Goal: Task Accomplishment & Management: Manage account settings

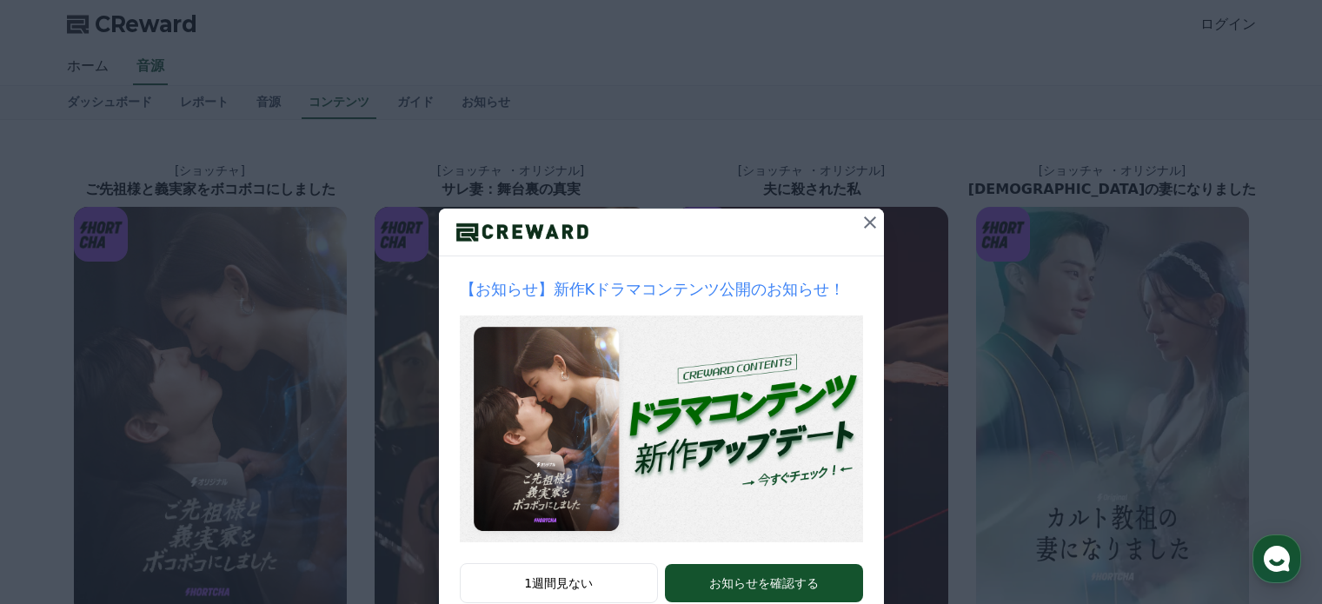
drag, startPoint x: 0, startPoint y: 0, endPoint x: 862, endPoint y: 220, distance: 890.0
click at [862, 220] on icon at bounding box center [870, 222] width 21 height 21
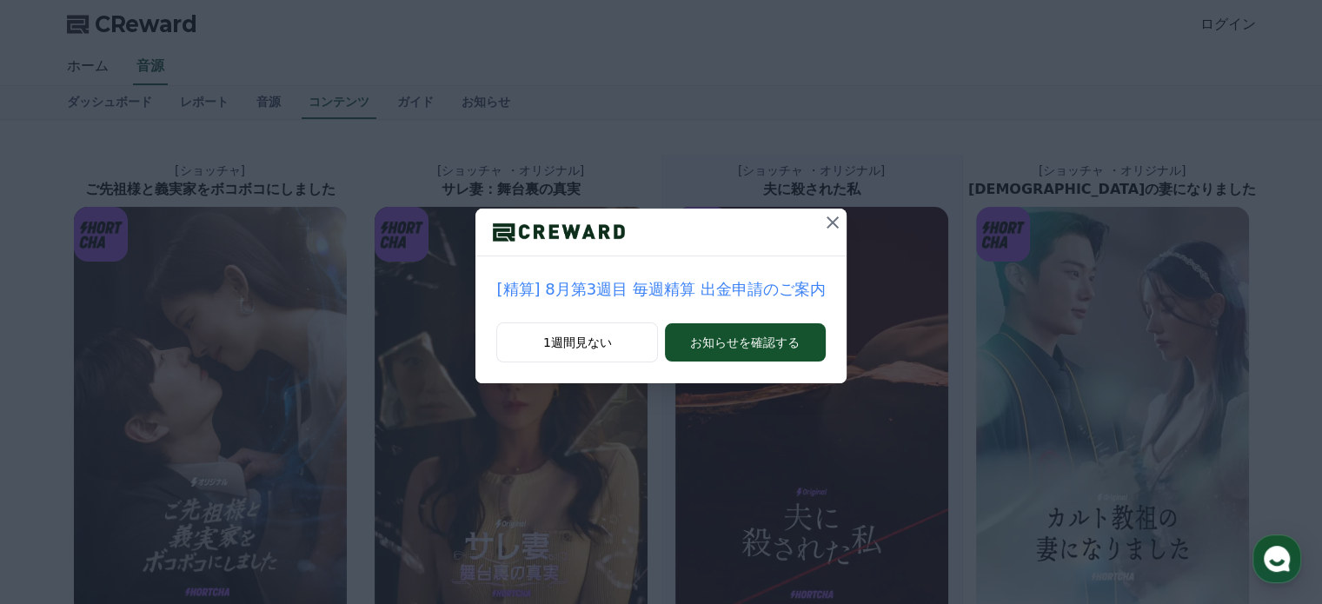
click at [824, 220] on icon at bounding box center [832, 222] width 21 height 21
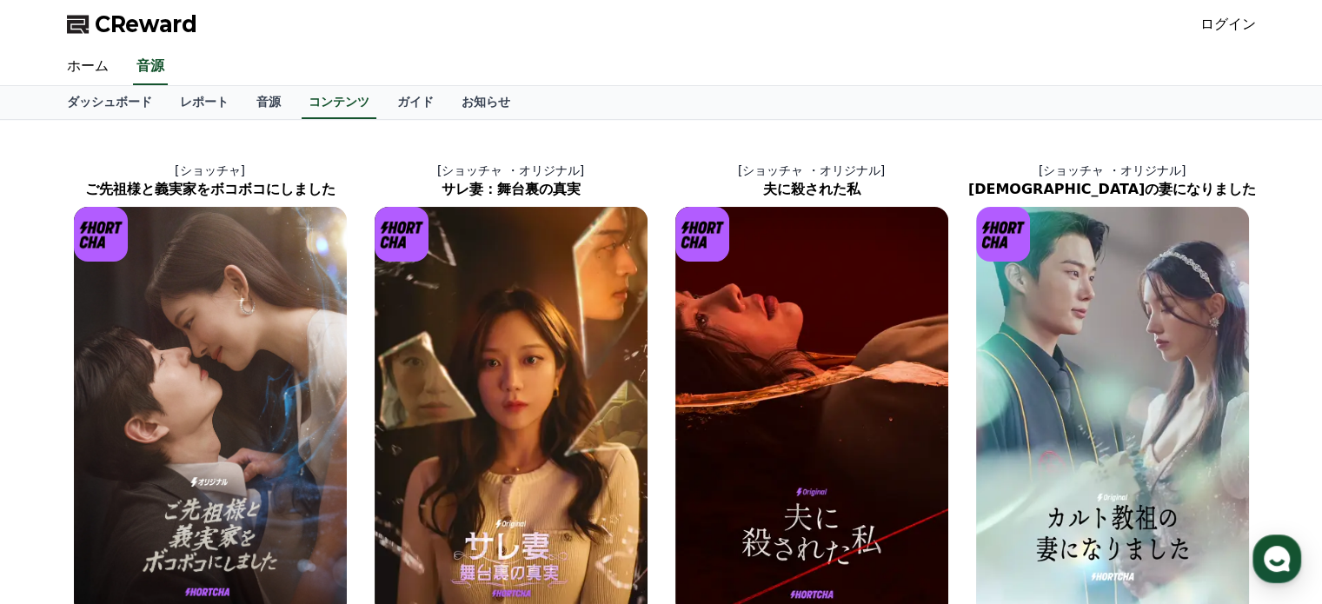
click at [1033, 49] on div "ホーム 音源" at bounding box center [661, 67] width 1217 height 37
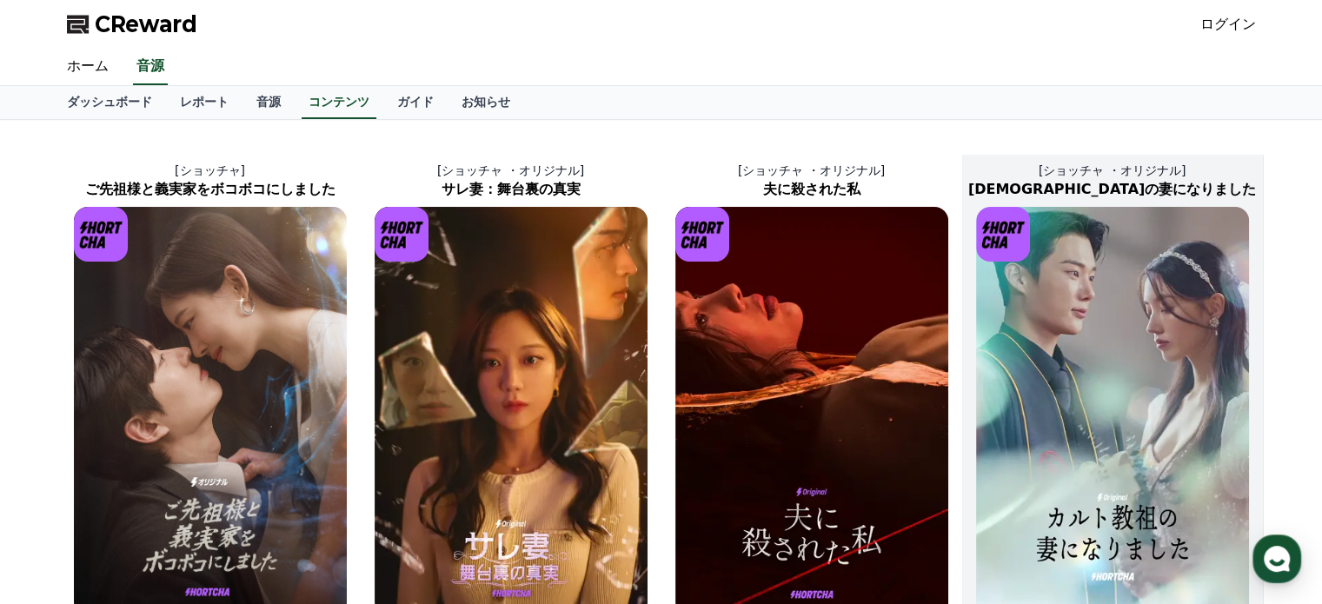
scroll to position [174, 0]
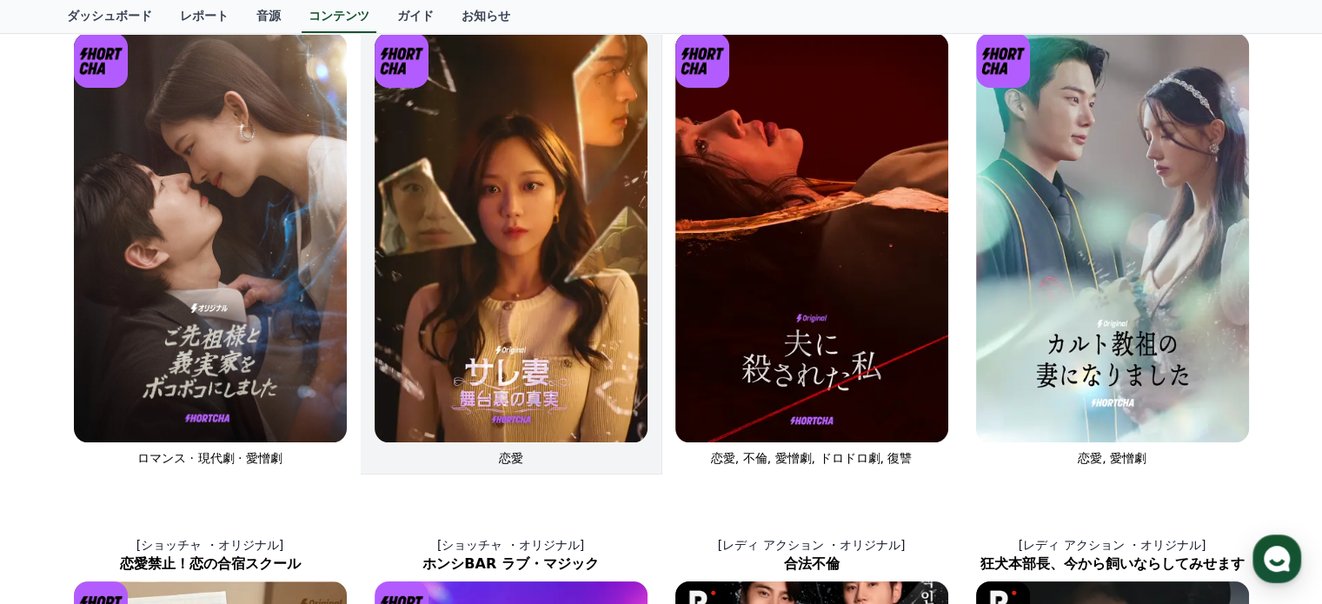
click at [507, 292] on img at bounding box center [511, 237] width 273 height 409
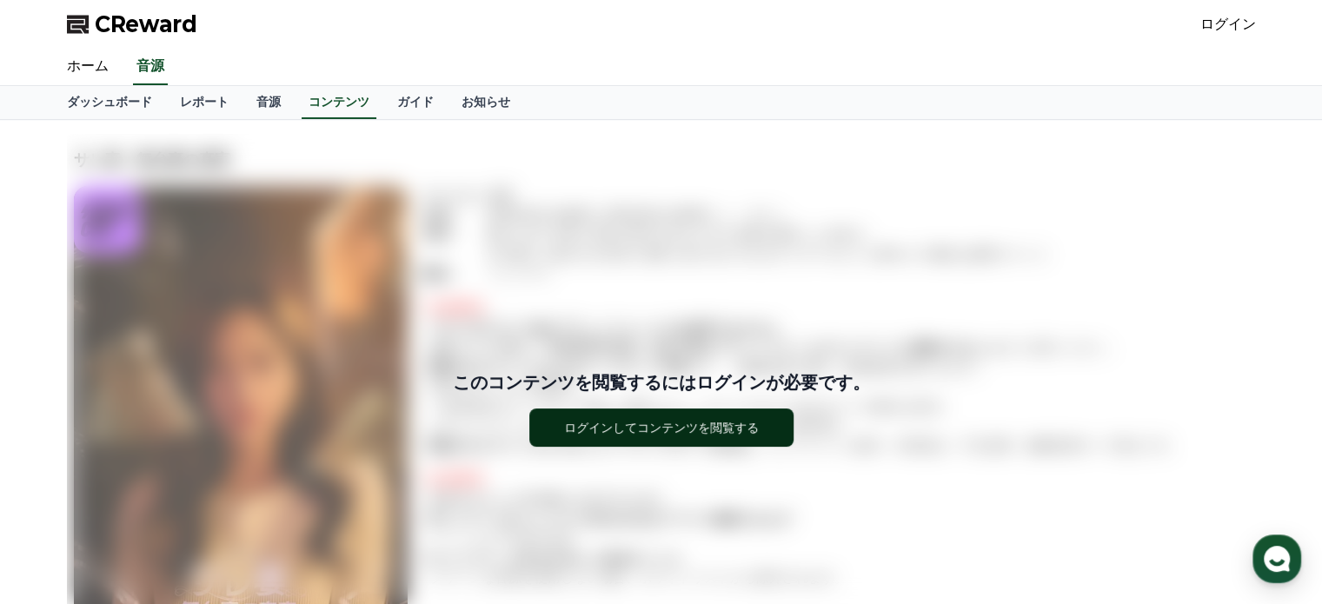
click at [654, 432] on div "ログインしてコンテンツを閲覧する" at bounding box center [661, 427] width 195 height 17
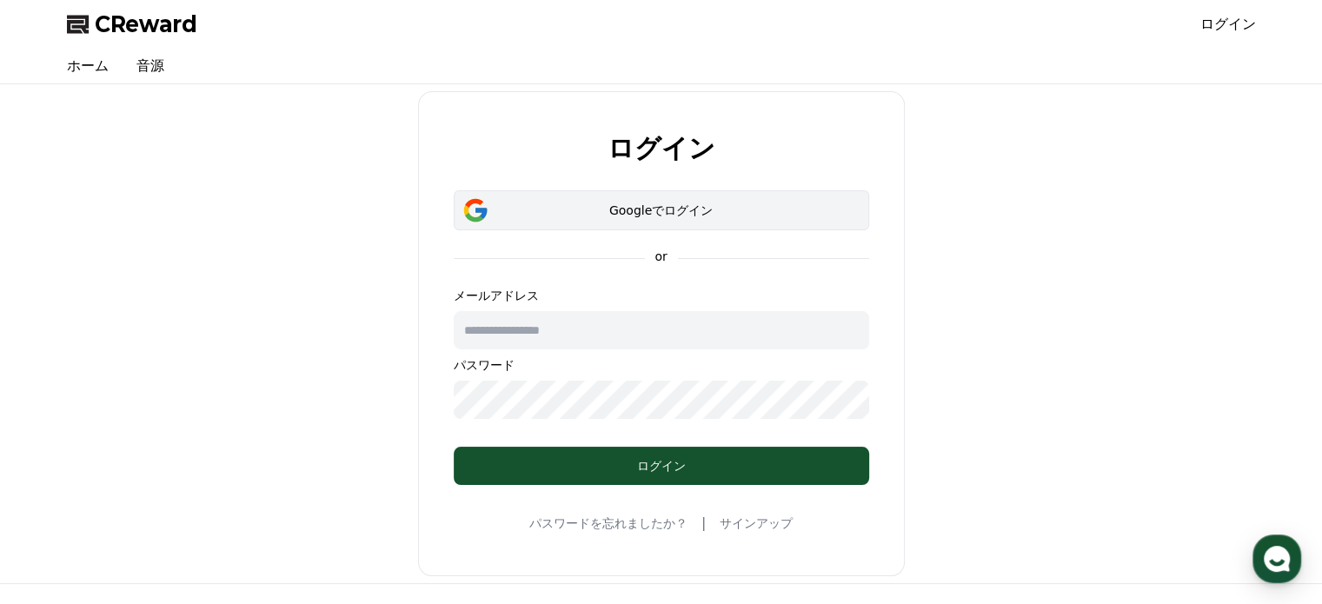
click at [687, 210] on div "Googleでログイン" at bounding box center [661, 210] width 365 height 17
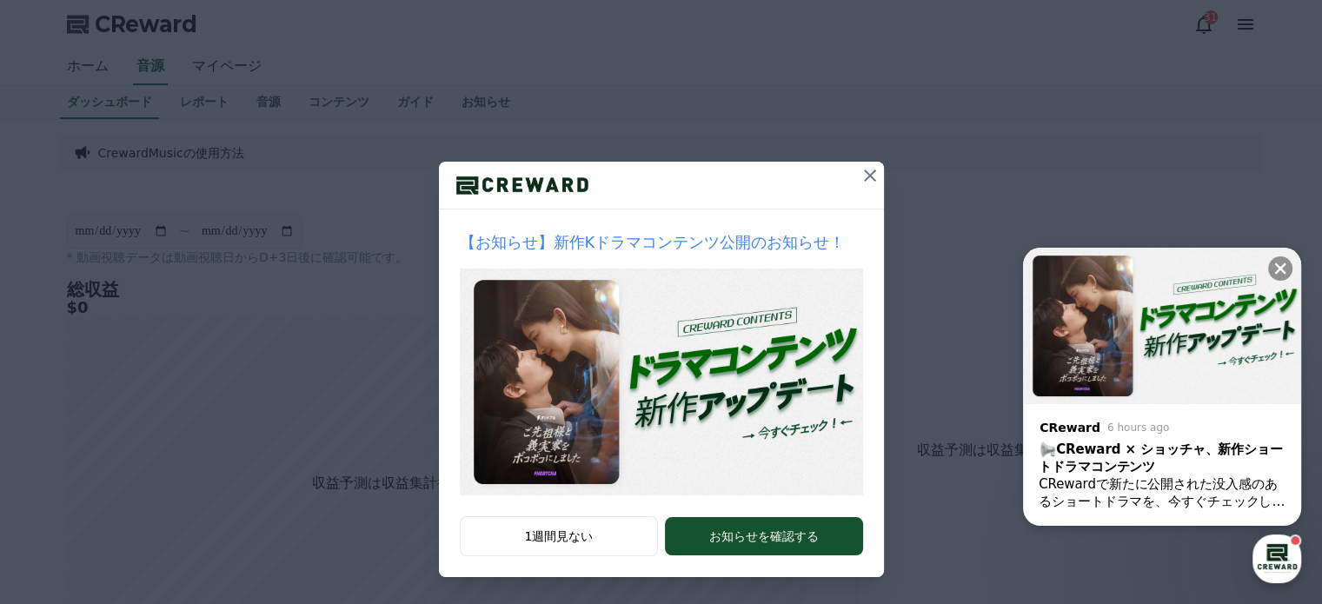
scroll to position [174, 0]
click at [604, 312] on img at bounding box center [661, 382] width 403 height 227
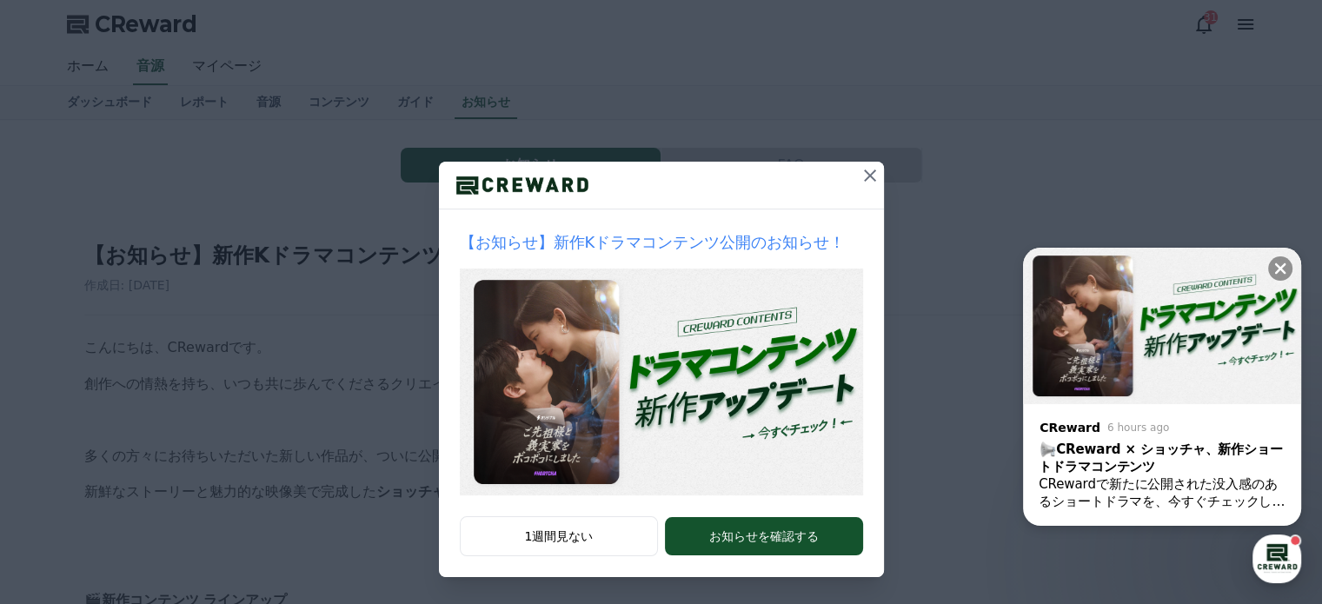
click at [864, 176] on icon at bounding box center [870, 176] width 12 height 12
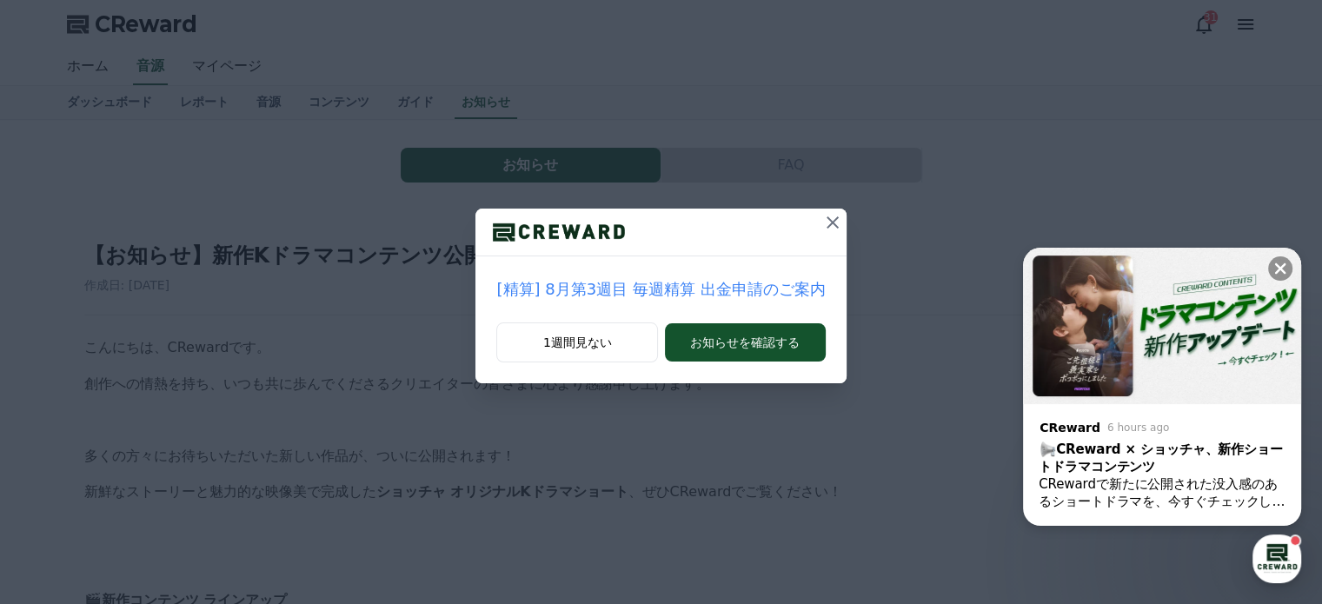
click at [823, 216] on icon at bounding box center [832, 222] width 21 height 21
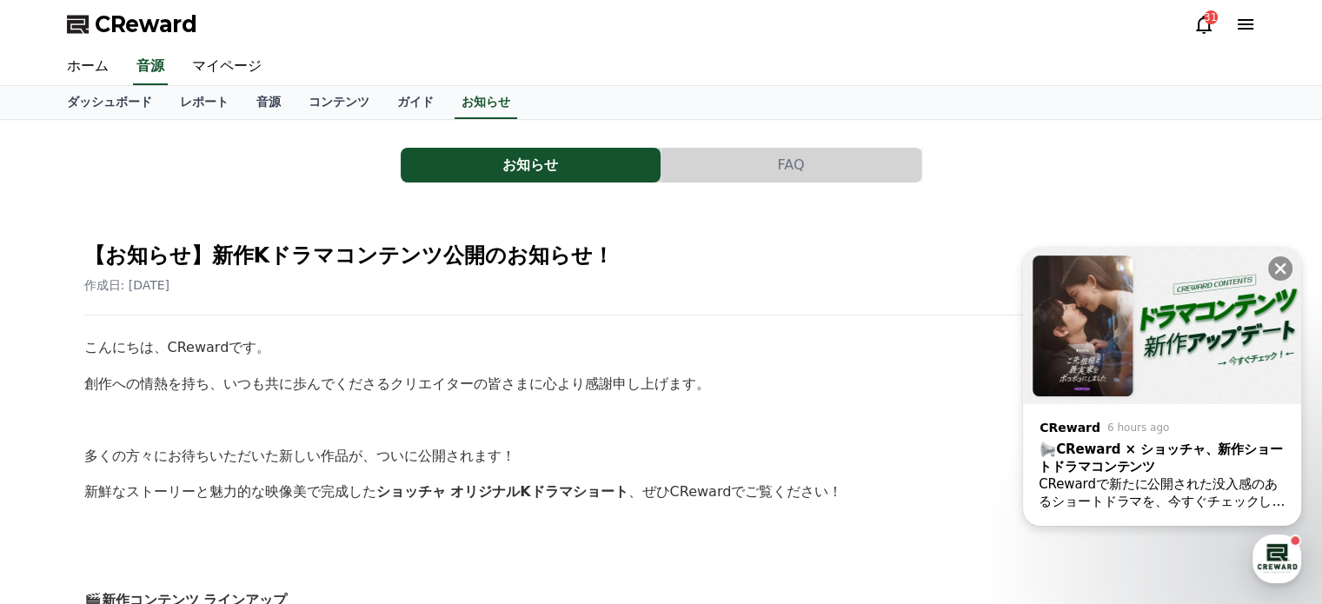
scroll to position [174, 0]
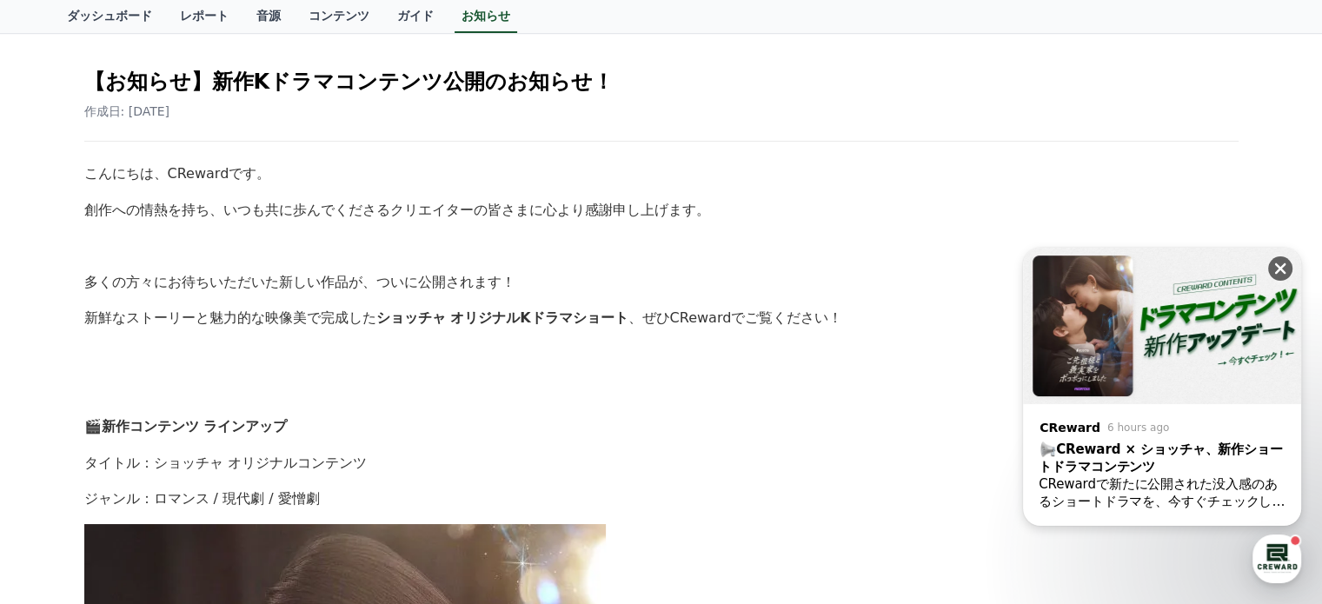
click at [1284, 269] on icon at bounding box center [1280, 268] width 17 height 17
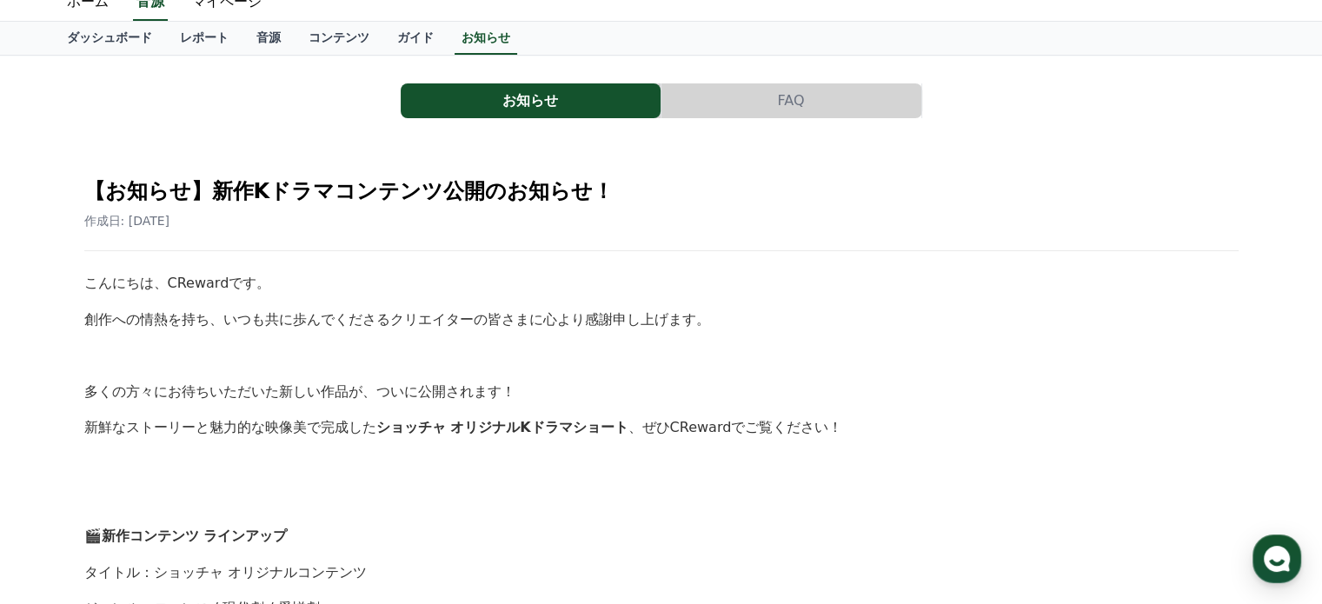
scroll to position [0, 0]
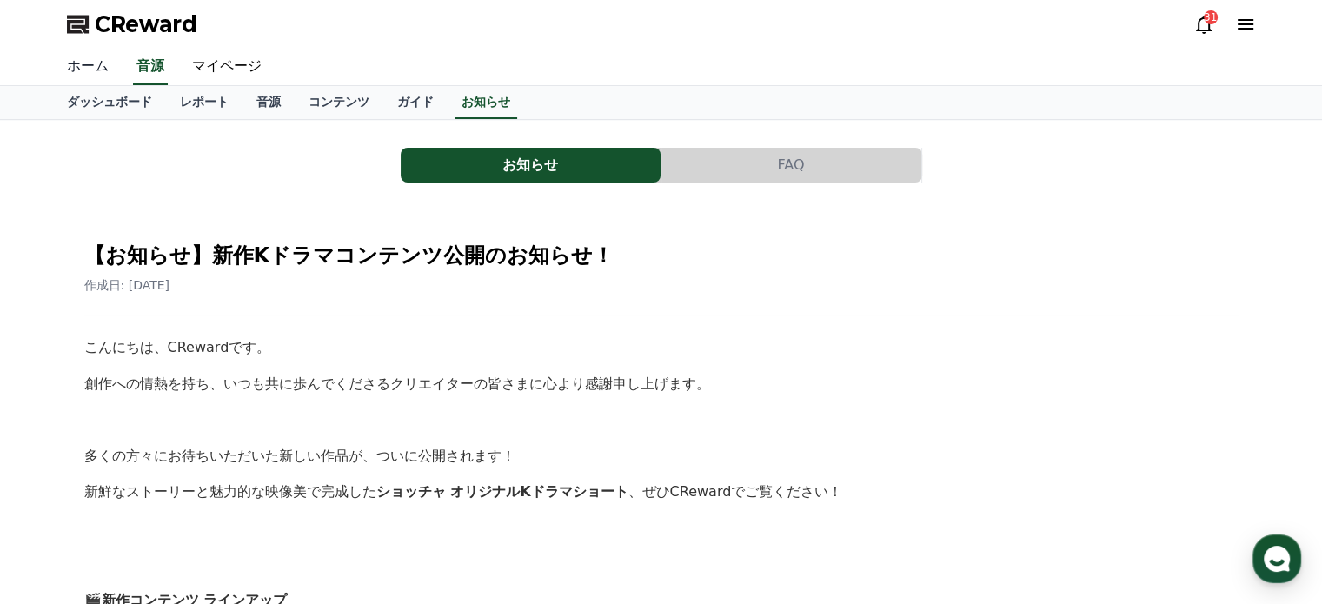
click at [77, 66] on link "ホーム" at bounding box center [88, 67] width 70 height 37
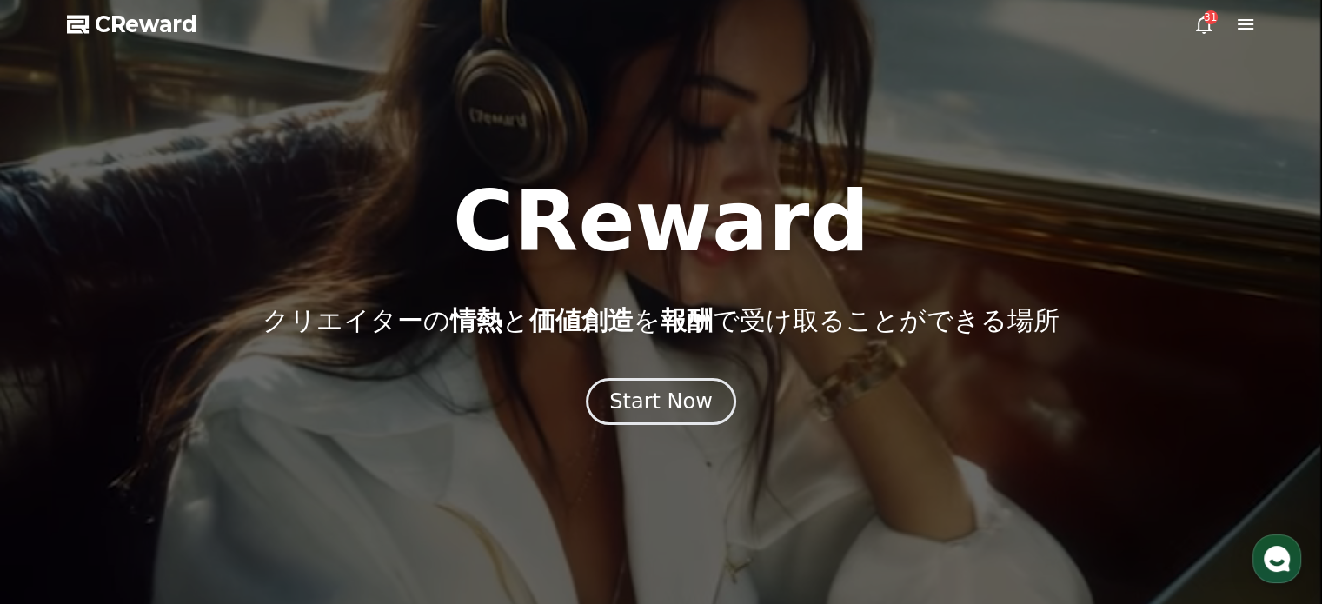
click at [1255, 24] on div at bounding box center [661, 302] width 1322 height 604
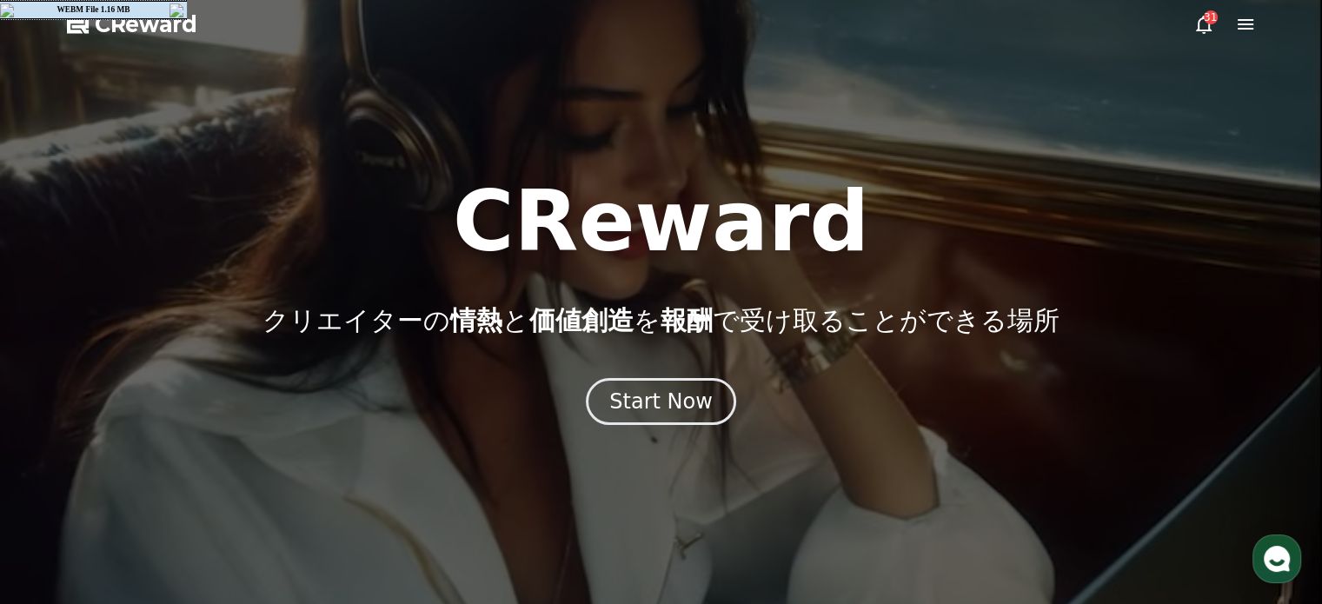
click at [1253, 23] on icon at bounding box center [1245, 24] width 21 height 21
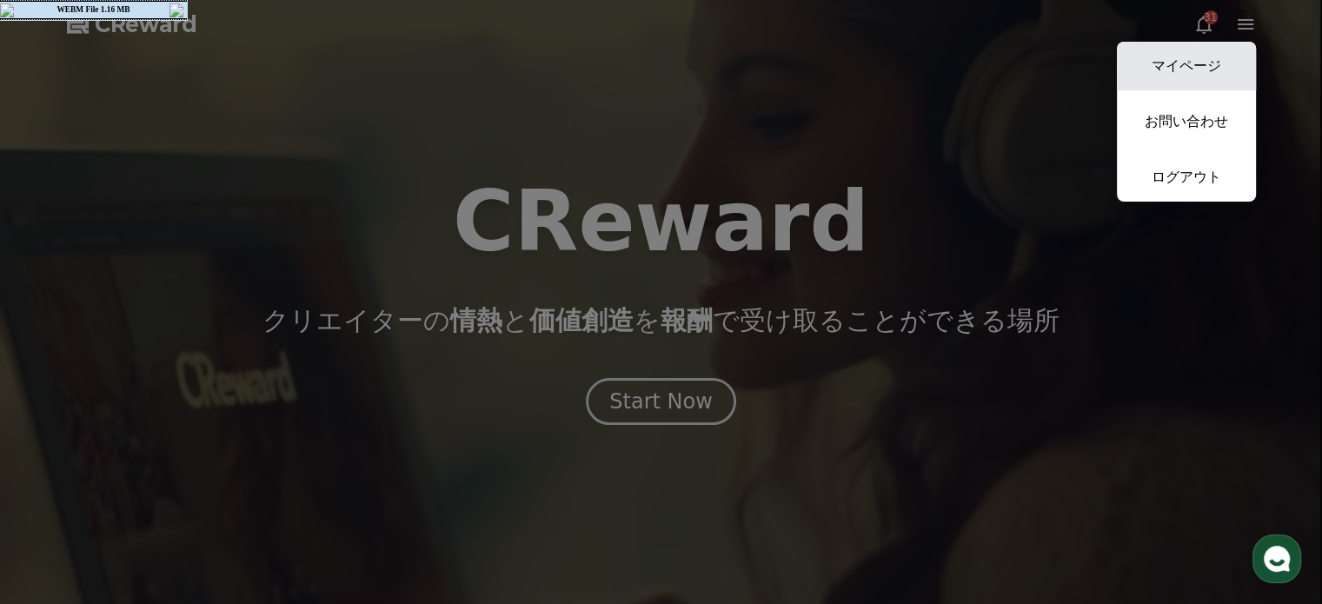
click at [1181, 63] on link "マイページ" at bounding box center [1186, 66] width 139 height 49
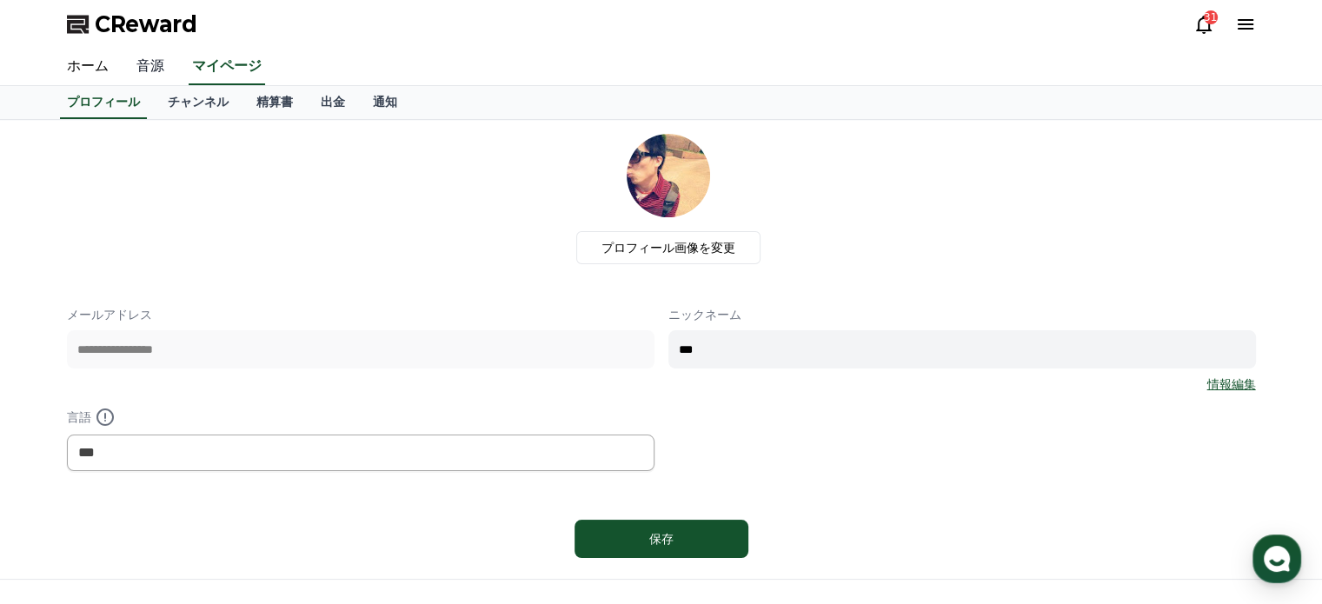
click at [130, 64] on link "音源" at bounding box center [151, 67] width 56 height 37
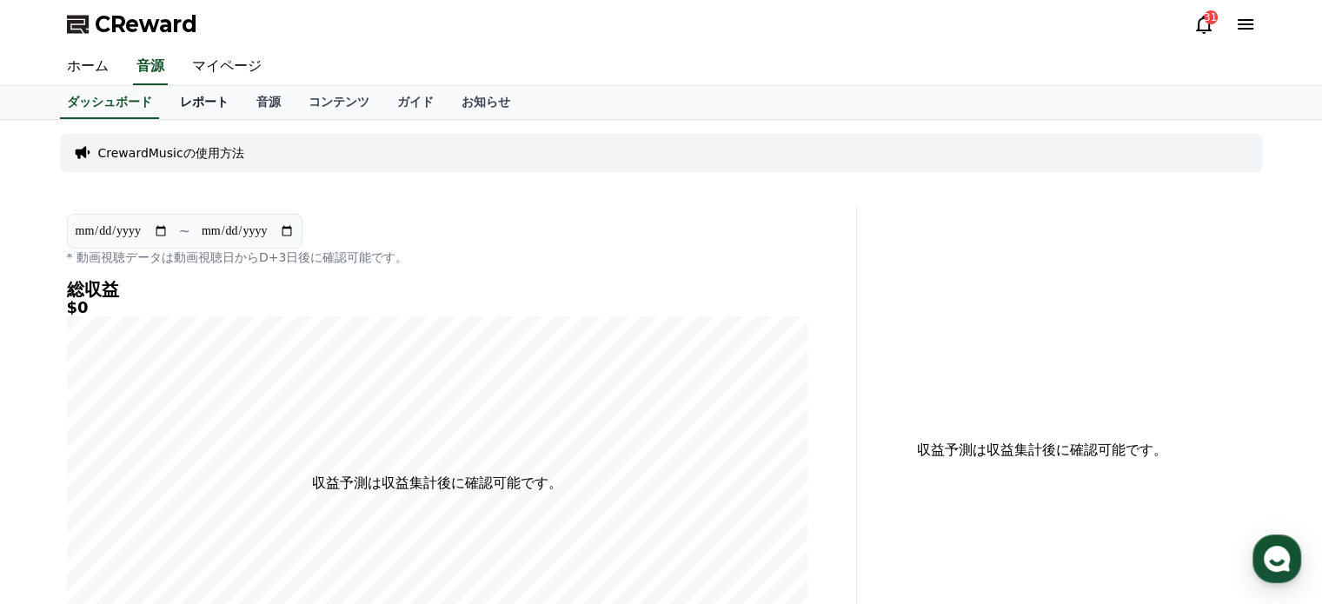
click at [168, 96] on link "レポート" at bounding box center [204, 102] width 77 height 33
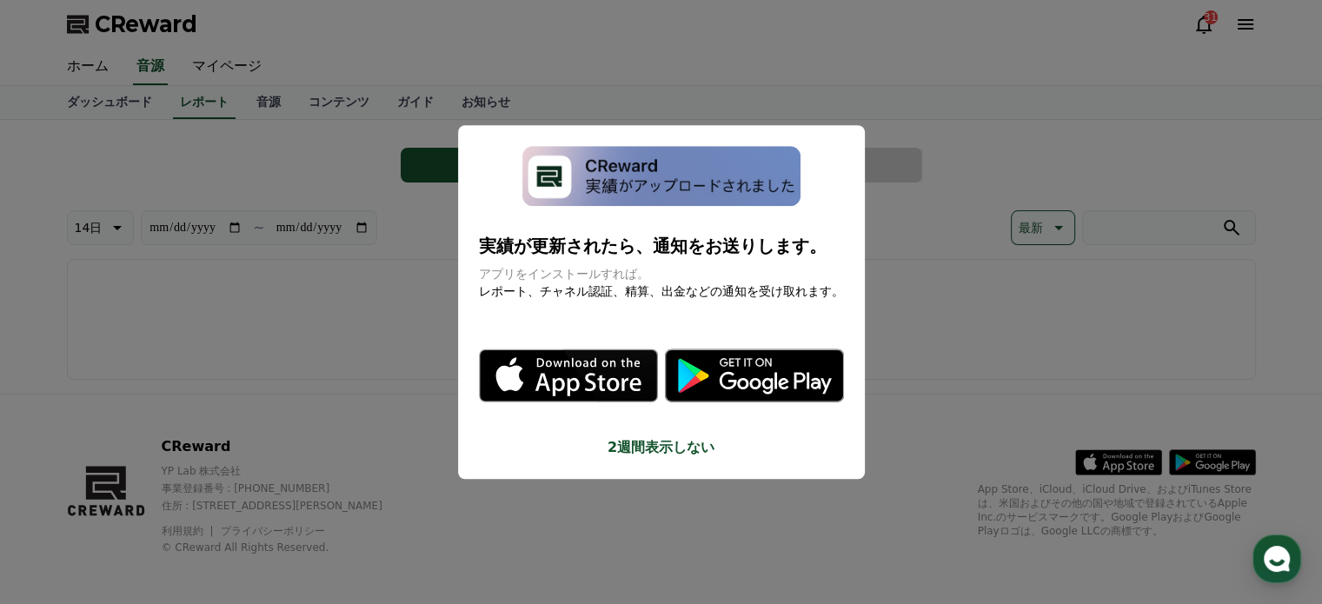
click at [232, 98] on button "close modal" at bounding box center [661, 302] width 1322 height 604
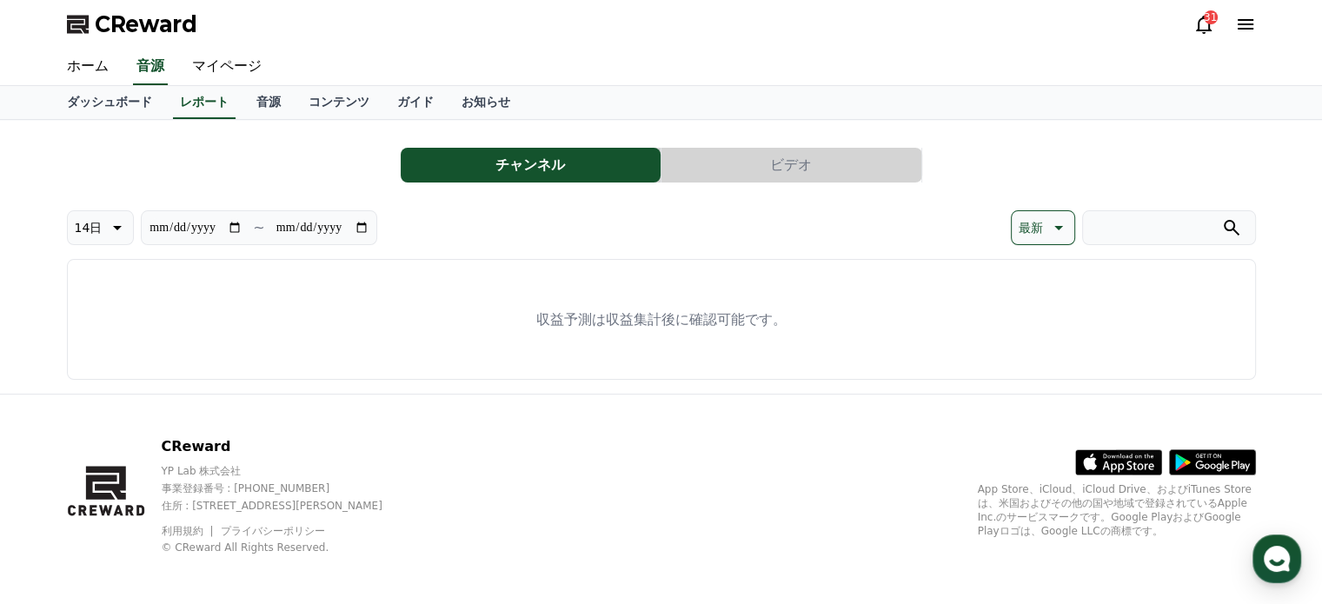
click at [243, 98] on link "音源" at bounding box center [269, 102] width 52 height 33
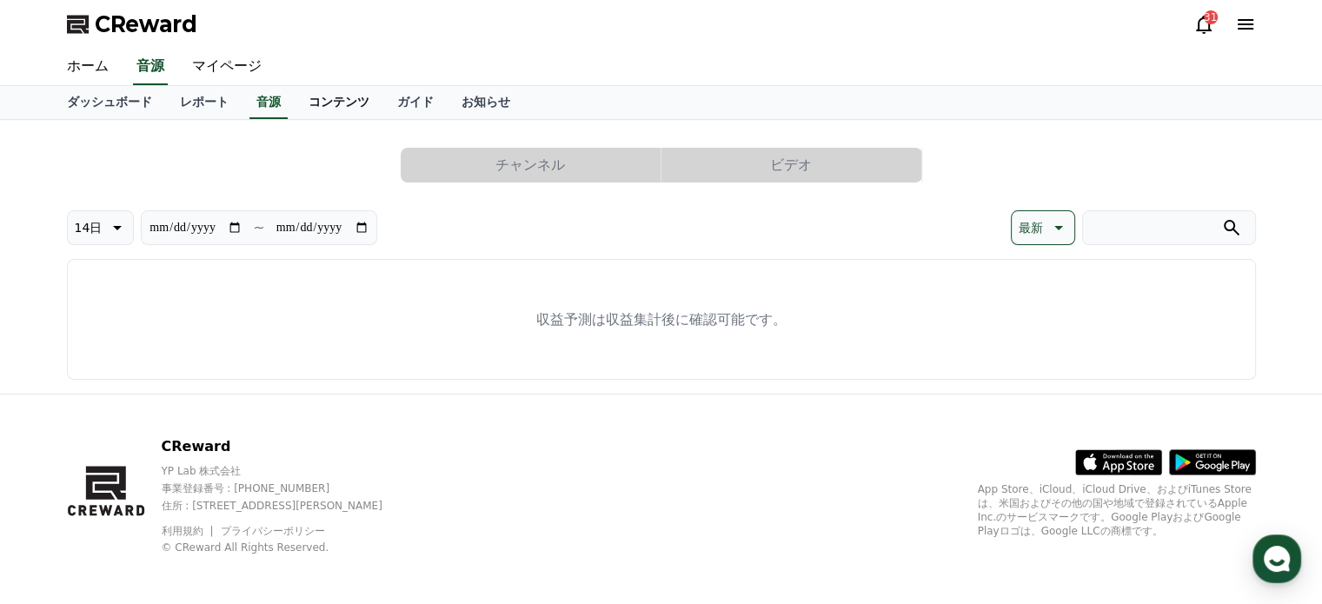
click at [315, 100] on link "コンテンツ" at bounding box center [339, 102] width 89 height 33
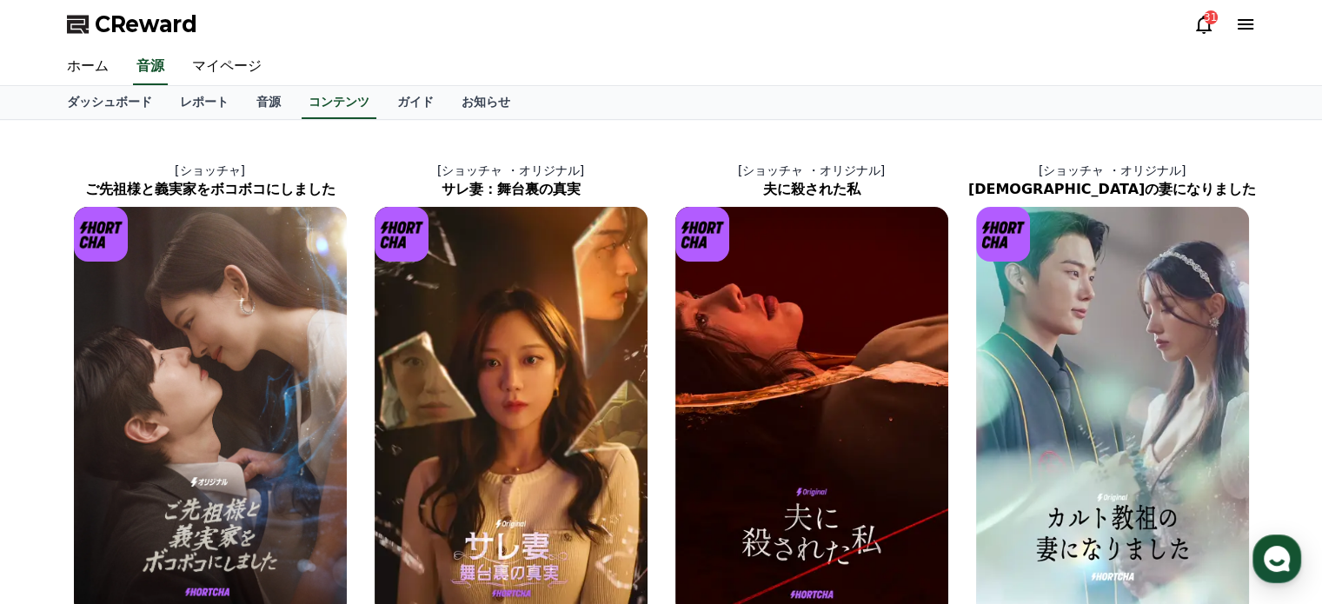
scroll to position [348, 0]
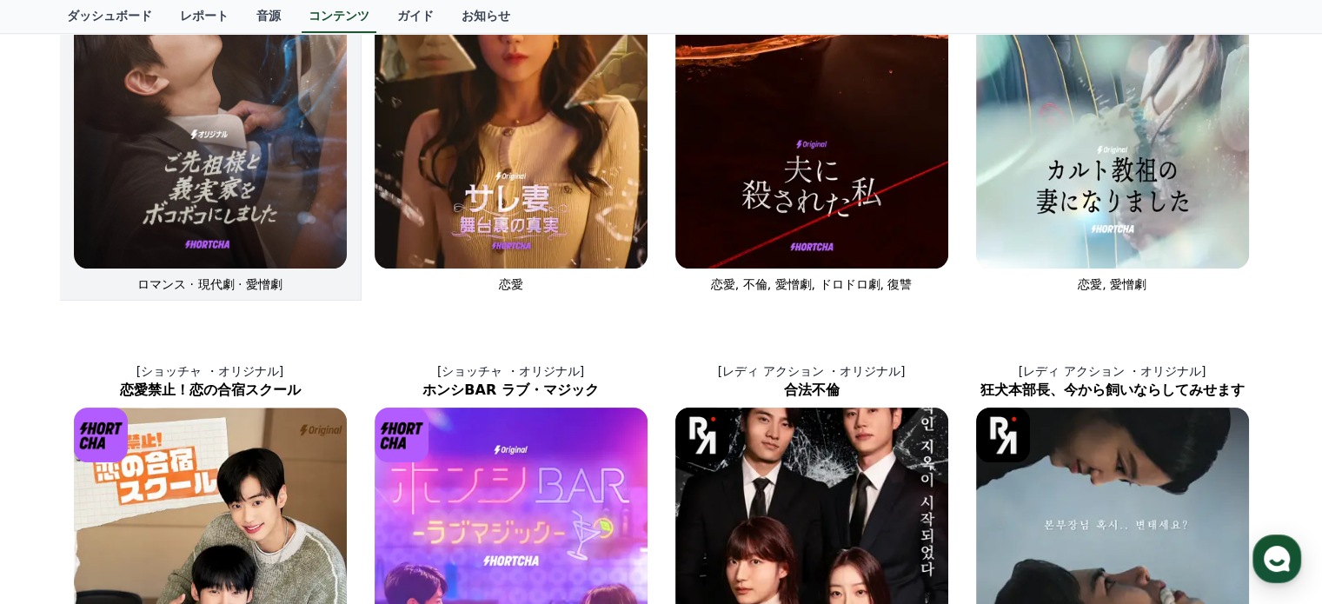
click at [240, 124] on img at bounding box center [210, 63] width 273 height 409
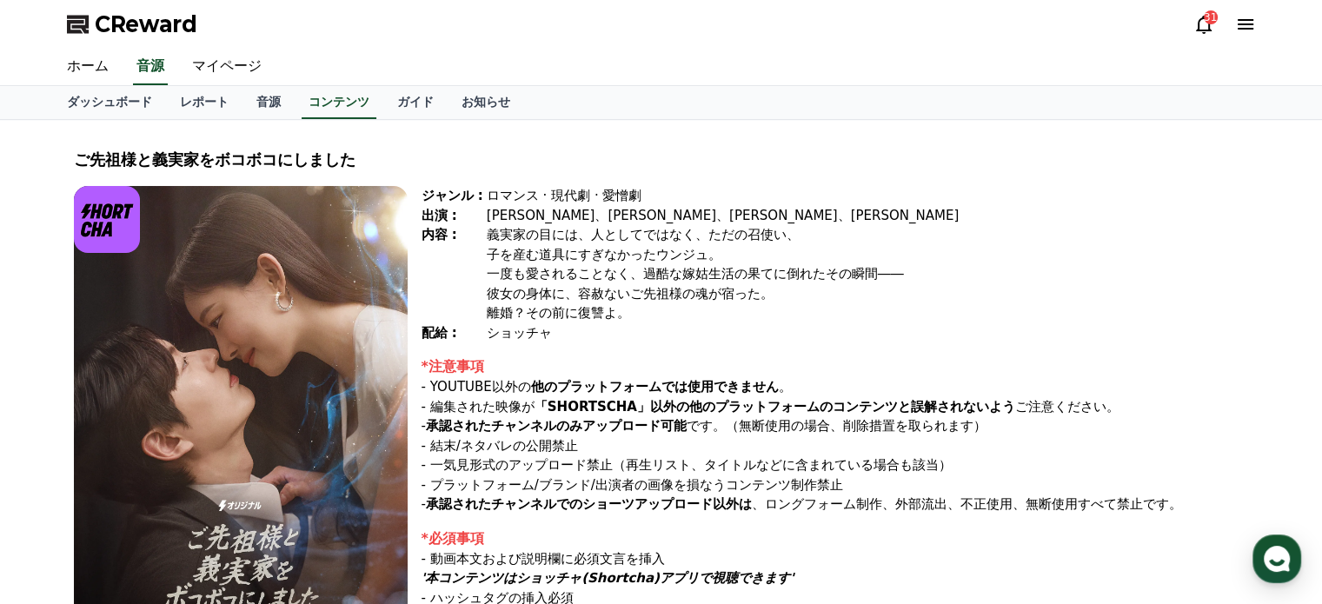
drag, startPoint x: 483, startPoint y: 183, endPoint x: 688, endPoint y: 315, distance: 242.8
click at [688, 315] on div "ご先祖様と義実家をボコボコにしました ジャンル : ロマンス · 現代劇 · 愛憎劇 出演 : [PERSON_NAME]、[PERSON_NAME]、[PE…" at bounding box center [661, 434] width 1189 height 601
click at [687, 312] on div "離婚？その前に復讐よ。" at bounding box center [868, 313] width 762 height 20
drag, startPoint x: 506, startPoint y: 210, endPoint x: 694, endPoint y: 318, distance: 216.5
click at [675, 316] on div "ジャンル : ロマンス · 現代劇 · 愛憎劇 出演 : [PERSON_NAME]、[PERSON_NAME]、[PERSON_NAME]、[PERSON_…" at bounding box center [836, 264] width 828 height 156
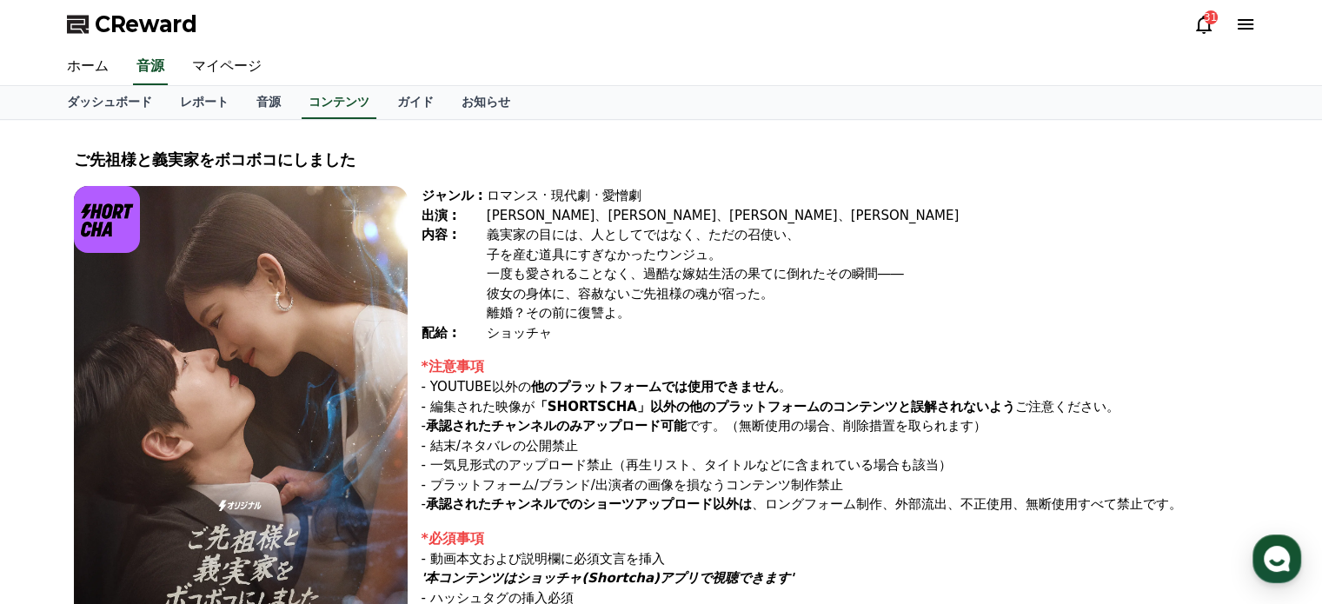
click at [694, 318] on div "離婚？その前に復讐よ。" at bounding box center [868, 313] width 762 height 20
drag, startPoint x: 709, startPoint y: 318, endPoint x: 491, endPoint y: 179, distance: 258.8
click at [491, 179] on div "ご先祖様と義実家をボコボコにしました ジャンル : ロマンス · 現代劇 · 愛憎劇 出演 : [PERSON_NAME]、[PERSON_NAME]、[PE…" at bounding box center [661, 434] width 1189 height 601
click at [490, 177] on div "ご先祖様と義実家をボコボコにしました ジャンル : ロマンス · 現代劇 · 愛憎劇 出演 : [PERSON_NAME]、[PERSON_NAME]、[PE…" at bounding box center [661, 434] width 1189 height 601
drag, startPoint x: 476, startPoint y: 176, endPoint x: 741, endPoint y: 284, distance: 285.8
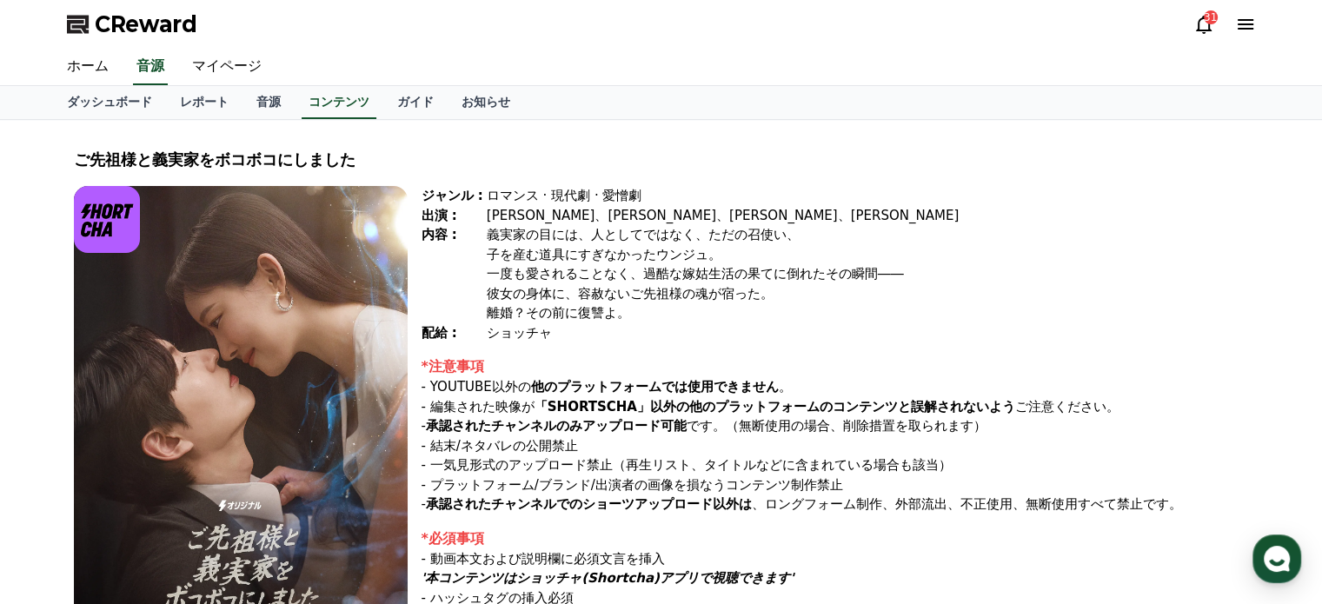
click at [707, 276] on div "ご先祖様と義実家をボコボコにしました ジャンル : ロマンス · 現代劇 · 愛憎劇 出演 : [PERSON_NAME]、[PERSON_NAME]、[PE…" at bounding box center [661, 434] width 1189 height 601
click at [741, 284] on div "彼女の身体に、容赦ないご先祖様の魂が宿った。" at bounding box center [868, 294] width 762 height 20
drag, startPoint x: 749, startPoint y: 294, endPoint x: 518, endPoint y: 164, distance: 265.1
click at [532, 175] on div "ご先祖様と義実家をボコボコにしました ジャンル : ロマンス · 現代劇 · 愛憎劇 出演 : [PERSON_NAME]、[PERSON_NAME]、[PE…" at bounding box center [661, 434] width 1189 height 601
click at [516, 163] on div "ご先祖様と義実家をボコボコにしました" at bounding box center [661, 160] width 1175 height 24
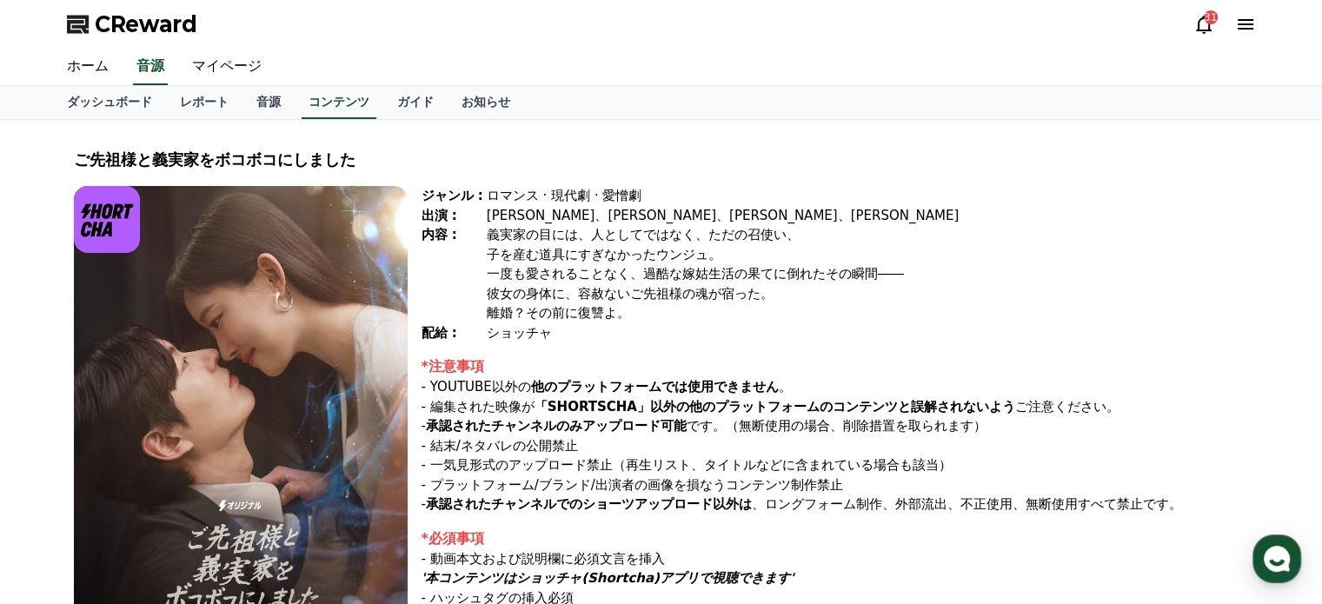
drag, startPoint x: 493, startPoint y: 161, endPoint x: 720, endPoint y: 267, distance: 250.5
click at [700, 266] on div "ご先祖様と義実家をボコボコにしました ジャンル : ロマンス · 現代劇 · 愛憎劇 出演 : [PERSON_NAME]、[PERSON_NAME]、[PE…" at bounding box center [661, 434] width 1189 height 601
click at [723, 267] on div "一度も愛されることなく、過酷な嫁姑生活の果てに倒れたその瞬間――" at bounding box center [868, 274] width 762 height 20
drag, startPoint x: 607, startPoint y: 205, endPoint x: 814, endPoint y: 325, distance: 239.2
click at [792, 323] on div "ジャンル : ロマンス · 現代劇 · 愛憎劇 出演 : [PERSON_NAME]、[PERSON_NAME]、[PERSON_NAME]、[PERSON_…" at bounding box center [836, 264] width 828 height 156
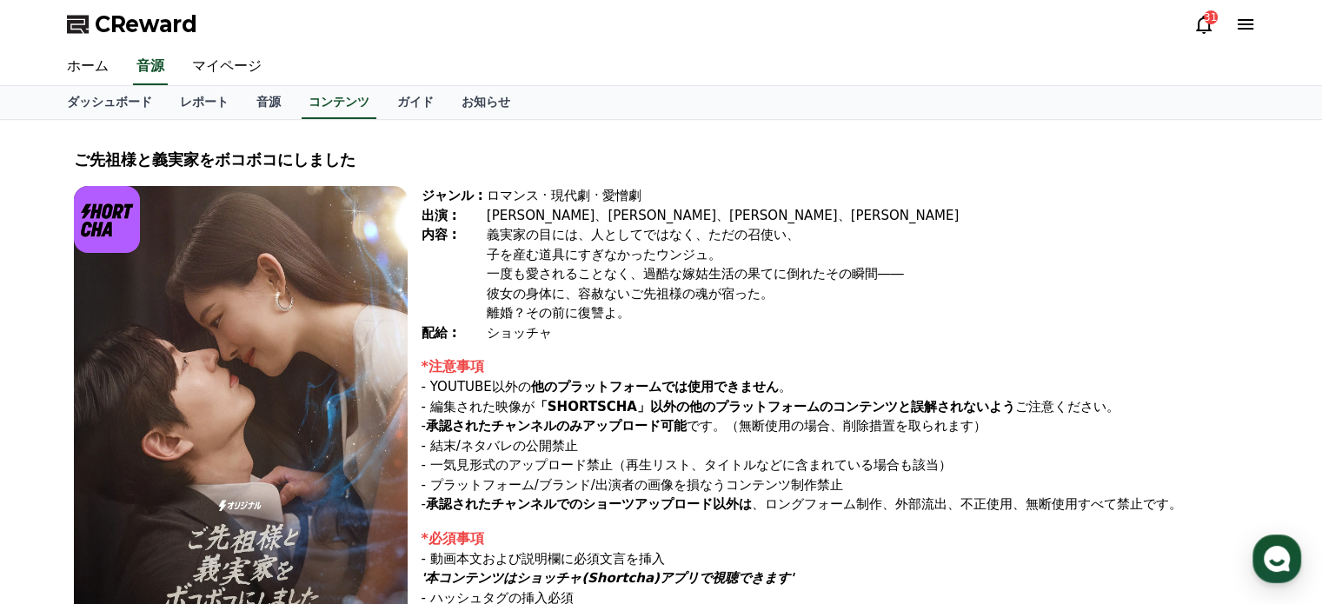
click at [814, 325] on div "ショッチャ" at bounding box center [868, 333] width 762 height 20
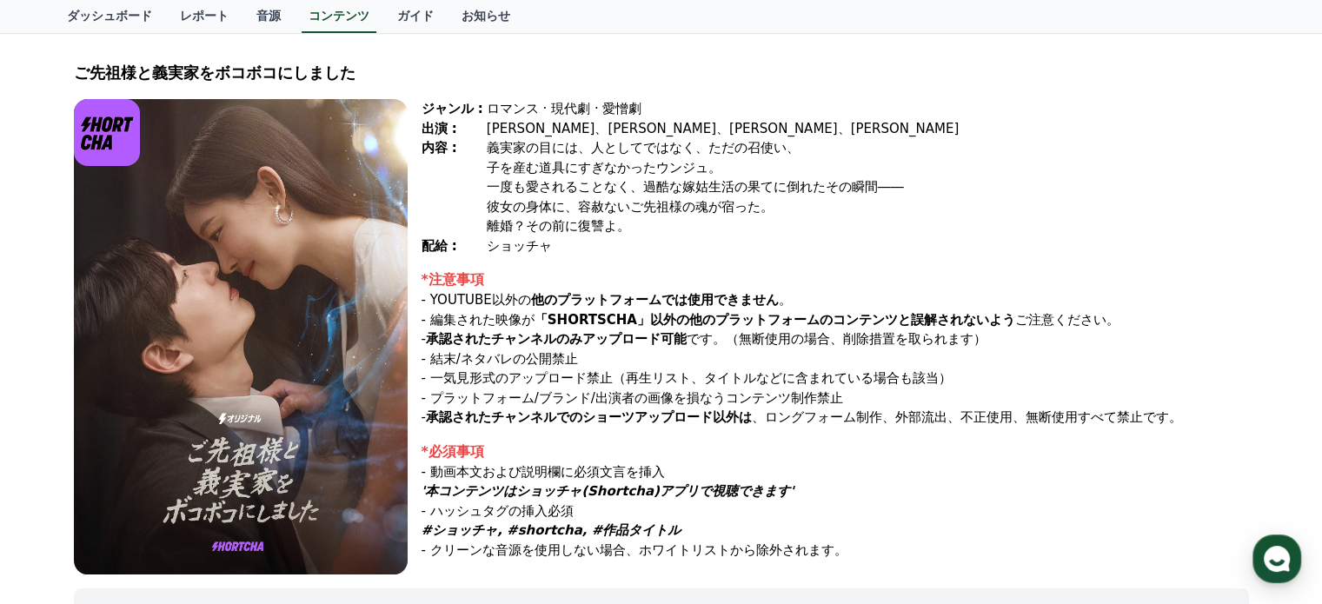
drag, startPoint x: 527, startPoint y: 314, endPoint x: 702, endPoint y: 319, distance: 175.7
click at [691, 321] on strong "「SHORTSCHA」以外の他のプラットフォームのコンテンツと誤解されないよう" at bounding box center [775, 320] width 481 height 16
click at [702, 318] on strong "「SHORTSCHA」以外の他のプラットフォームのコンテンツと誤解されないよう" at bounding box center [775, 320] width 481 height 16
drag, startPoint x: 650, startPoint y: 318, endPoint x: 702, endPoint y: 318, distance: 52.2
click at [702, 318] on strong "「SHORTSCHA」以外の他のプラットフォームのコンテンツと誤解されないよう" at bounding box center [775, 320] width 481 height 16
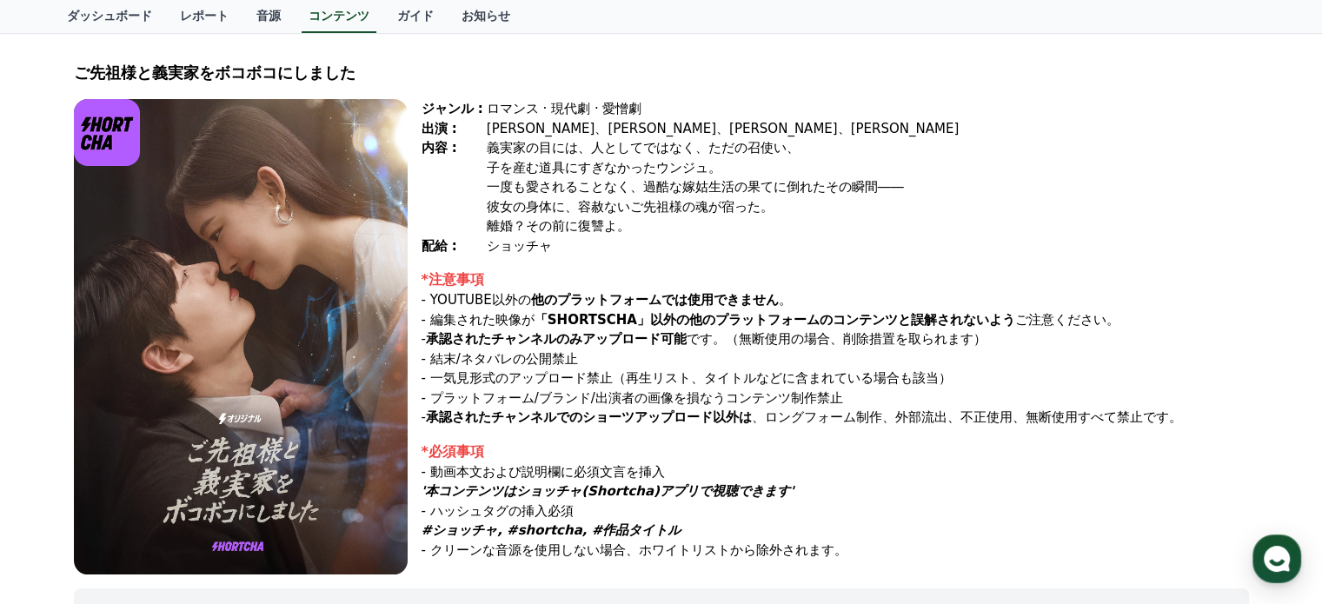
click at [713, 317] on strong "「SHORTSCHA」以外の他のプラットフォームのコンテンツと誤解されないよう" at bounding box center [775, 320] width 481 height 16
drag, startPoint x: 459, startPoint y: 332, endPoint x: 669, endPoint y: 354, distance: 210.6
click at [650, 354] on div "*注意事項 - YOUTUBE以外の 他のプラットフォームでは使用できません 。 - 編集された映像が 「SHORTSCHA」以外の他のプラットフォームのコン…" at bounding box center [836, 349] width 828 height 158
click at [676, 354] on p "- 結末/ネタバレの公開禁止" at bounding box center [836, 359] width 828 height 20
drag, startPoint x: 569, startPoint y: 318, endPoint x: 507, endPoint y: 276, distance: 75.0
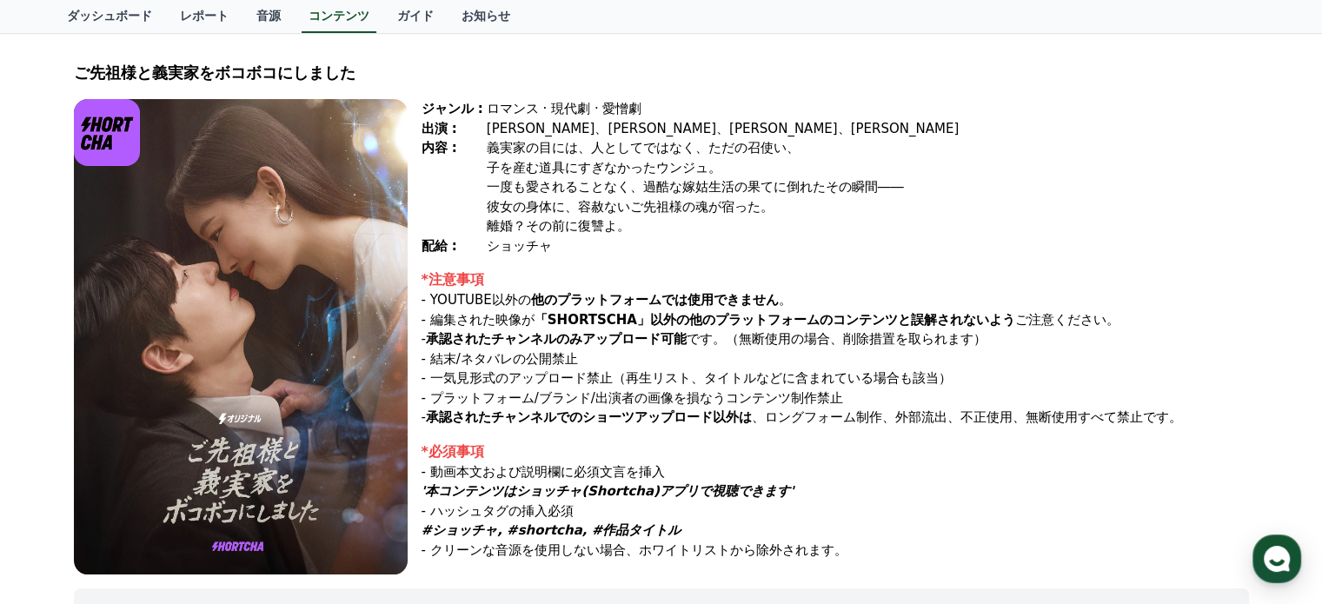
click at [507, 276] on div "*注意事項 - YOUTUBE以外の 他のプラットフォームでは使用できません 。 - 編集された映像が 「SHORTSCHA」以外の他のプラットフォームのコン…" at bounding box center [836, 349] width 828 height 158
click at [506, 275] on div "*注意事項" at bounding box center [836, 280] width 828 height 21
drag, startPoint x: 497, startPoint y: 276, endPoint x: 782, endPoint y: 358, distance: 296.6
click at [728, 353] on div "*注意事項 - YOUTUBE以外の 他のプラットフォームでは使用できません 。 - 編集された映像が 「SHORTSCHA」以外の他のプラットフォームのコン…" at bounding box center [836, 349] width 828 height 158
click at [927, 349] on p "- 結末/ネタバレの公開禁止" at bounding box center [836, 359] width 828 height 20
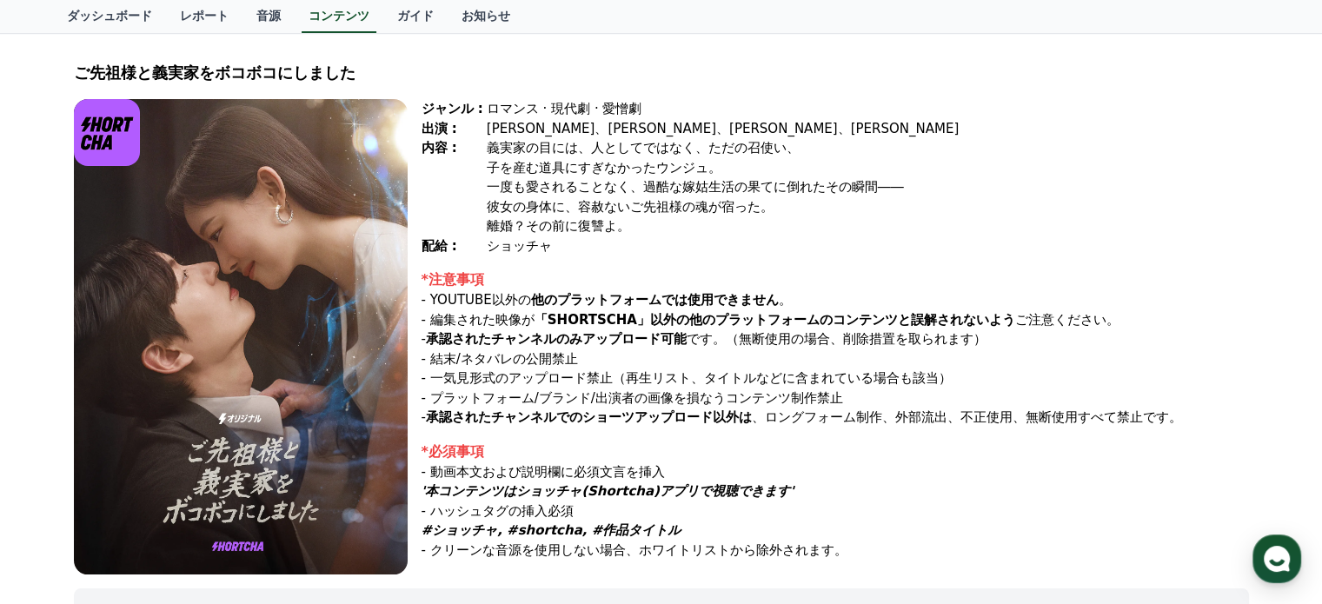
drag, startPoint x: 942, startPoint y: 347, endPoint x: 443, endPoint y: 281, distance: 502.5
click at [443, 281] on div "*注意事項 - YOUTUBE以外の 他のプラットフォームでは使用できません 。 - 編集された映像が 「SHORTSCHA」以外の他のプラットフォームのコン…" at bounding box center [836, 349] width 828 height 158
click at [442, 281] on div "*注意事項" at bounding box center [836, 280] width 828 height 21
drag, startPoint x: 438, startPoint y: 277, endPoint x: 1012, endPoint y: 423, distance: 591.9
click at [962, 423] on div "*注意事項 - YOUTUBE以外の 他のプラットフォームでは使用できません 。 - 編集された映像が 「SHORTSCHA」以外の他のプラットフォームのコン…" at bounding box center [836, 349] width 828 height 158
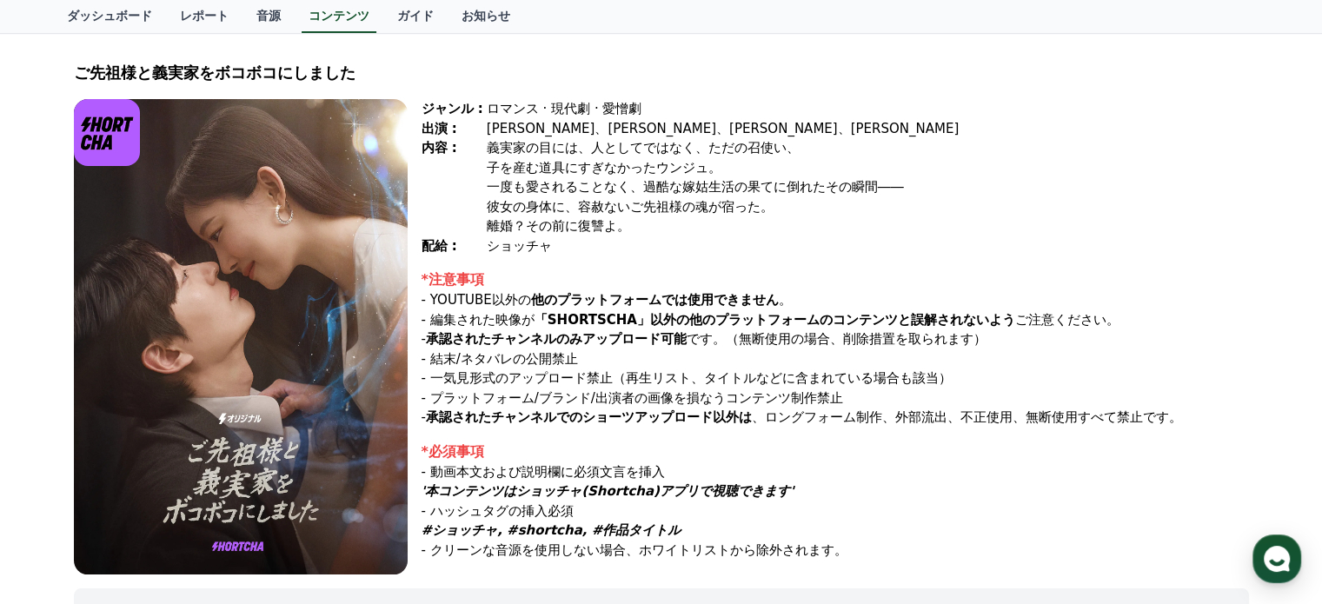
click at [1064, 423] on p "- 承認されたチャンネルでのショーツアップロード以外は 、ロングフォーム制作、外部流出、不正使用、無断使用すべて禁止です。" at bounding box center [836, 418] width 828 height 20
drag, startPoint x: 1082, startPoint y: 423, endPoint x: 428, endPoint y: 277, distance: 670.5
click at [428, 277] on div "*注意事項 - YOUTUBE以外の 他のプラットフォームでは使用できません 。 - 編集された映像が 「SHORTSCHA」以外の他のプラットフォームのコン…" at bounding box center [836, 349] width 828 height 158
click at [578, 256] on div "ジャンル : ロマンス · 現代劇 · 愛憎劇 出演 : [PERSON_NAME]、[PERSON_NAME]、[PERSON_NAME]、[PERSON_…" at bounding box center [836, 337] width 828 height 476
drag, startPoint x: 595, startPoint y: 366, endPoint x: 739, endPoint y: 388, distance: 145.9
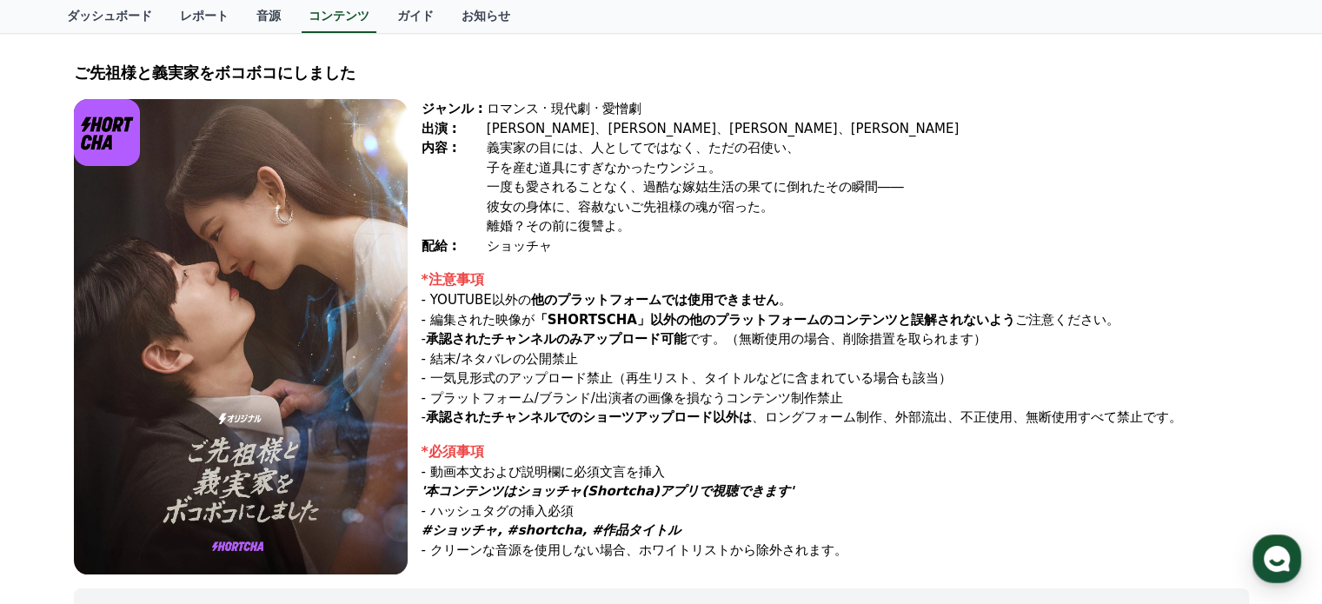
click at [735, 387] on div "*注意事項 - YOUTUBE以外の 他のプラットフォームでは使用できません 。 - 編集された映像が 「SHORTSCHA」以外の他のプラットフォームのコン…" at bounding box center [836, 349] width 828 height 158
click at [739, 389] on p "- プラットフォーム/ブランド/出演者の画像を損なうコンテンツ制作禁止" at bounding box center [836, 399] width 828 height 20
drag, startPoint x: 478, startPoint y: 377, endPoint x: 566, endPoint y: 381, distance: 87.9
click at [566, 381] on p "- 一気見形式のアップロード禁止（再生リスト、タイトルなどに含まれている場合も該当）" at bounding box center [836, 379] width 828 height 20
click at [575, 378] on p "- 一気見形式のアップロード禁止（再生リスト、タイトルなどに含まれている場合も該当）" at bounding box center [836, 379] width 828 height 20
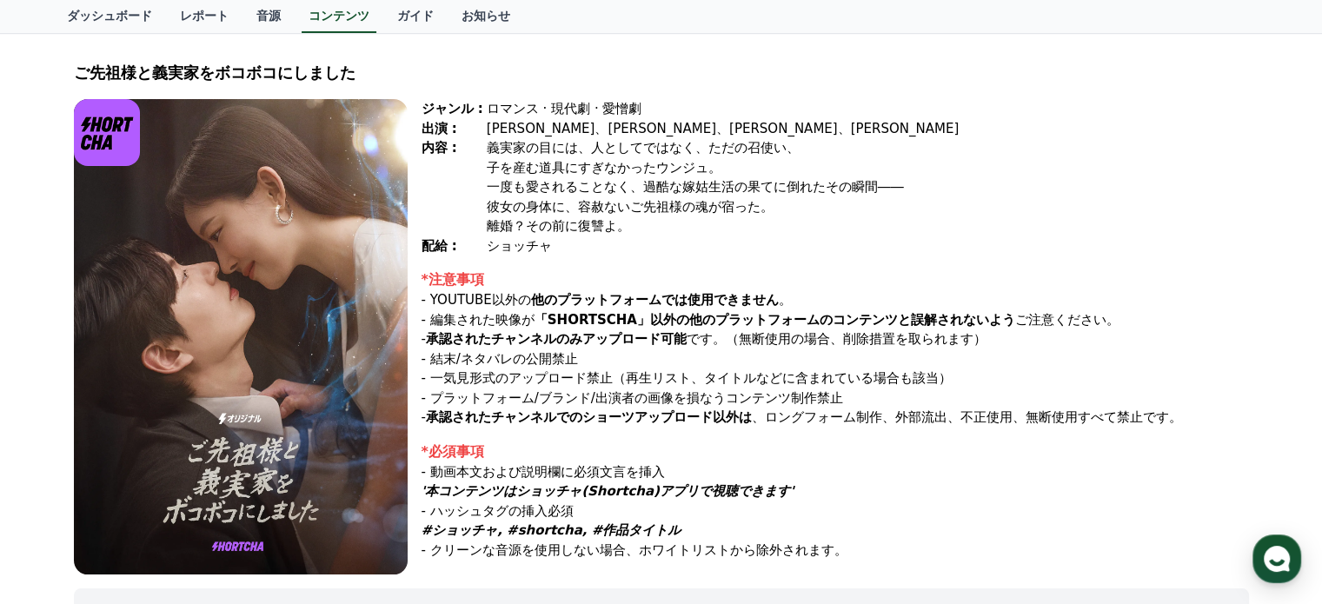
drag, startPoint x: 463, startPoint y: 354, endPoint x: 569, endPoint y: 354, distance: 106.1
click at [559, 353] on p "- 結末/ネタバレの公開禁止" at bounding box center [836, 359] width 828 height 20
click at [570, 354] on p "- 結末/ネタバレの公開禁止" at bounding box center [836, 359] width 828 height 20
drag, startPoint x: 576, startPoint y: 355, endPoint x: 445, endPoint y: 364, distance: 130.8
click at [456, 357] on p "- 結末/ネタバレの公開禁止" at bounding box center [836, 359] width 828 height 20
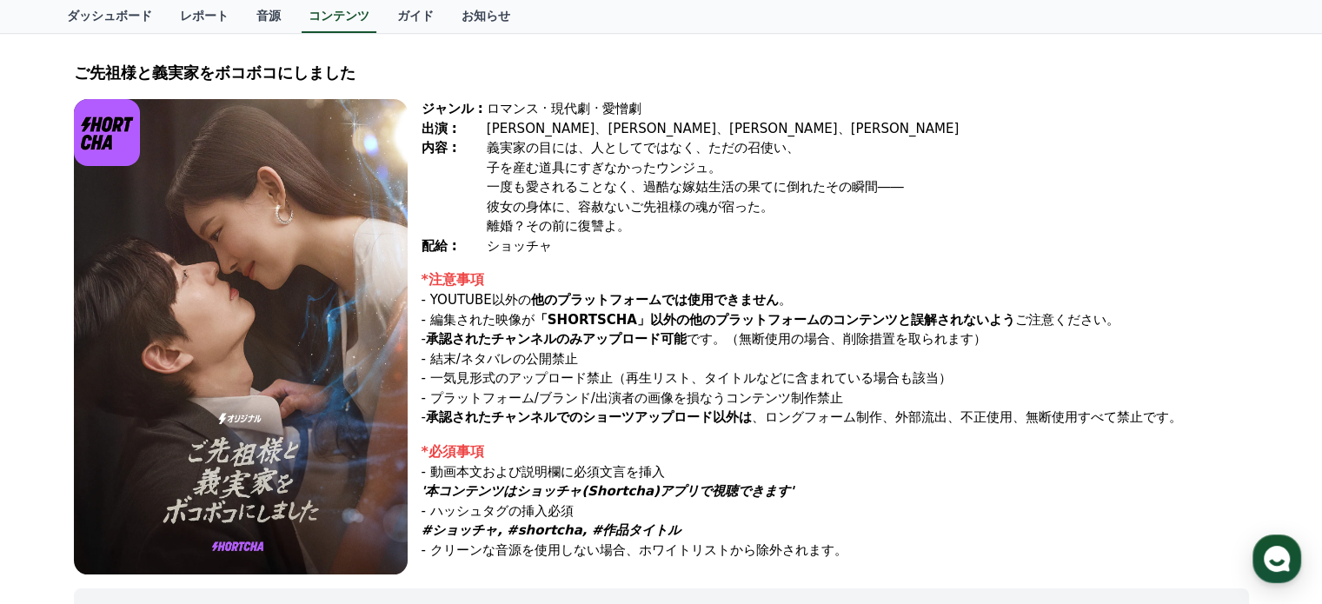
click at [445, 364] on p "- 結末/ネタバレの公開禁止" at bounding box center [836, 359] width 828 height 20
drag, startPoint x: 445, startPoint y: 376, endPoint x: 775, endPoint y: 406, distance: 331.8
click at [756, 406] on div "*注意事項 - YOUTUBE以外の 他のプラットフォームでは使用できません 。 - 編集された映像が 「SHORTSCHA」以外の他のプラットフォームのコン…" at bounding box center [836, 349] width 828 height 158
click at [796, 406] on p "- プラットフォーム/ブランド/出演者の画像を損なうコンテンツ制作禁止" at bounding box center [836, 399] width 828 height 20
drag, startPoint x: 881, startPoint y: 419, endPoint x: 616, endPoint y: 343, distance: 274.9
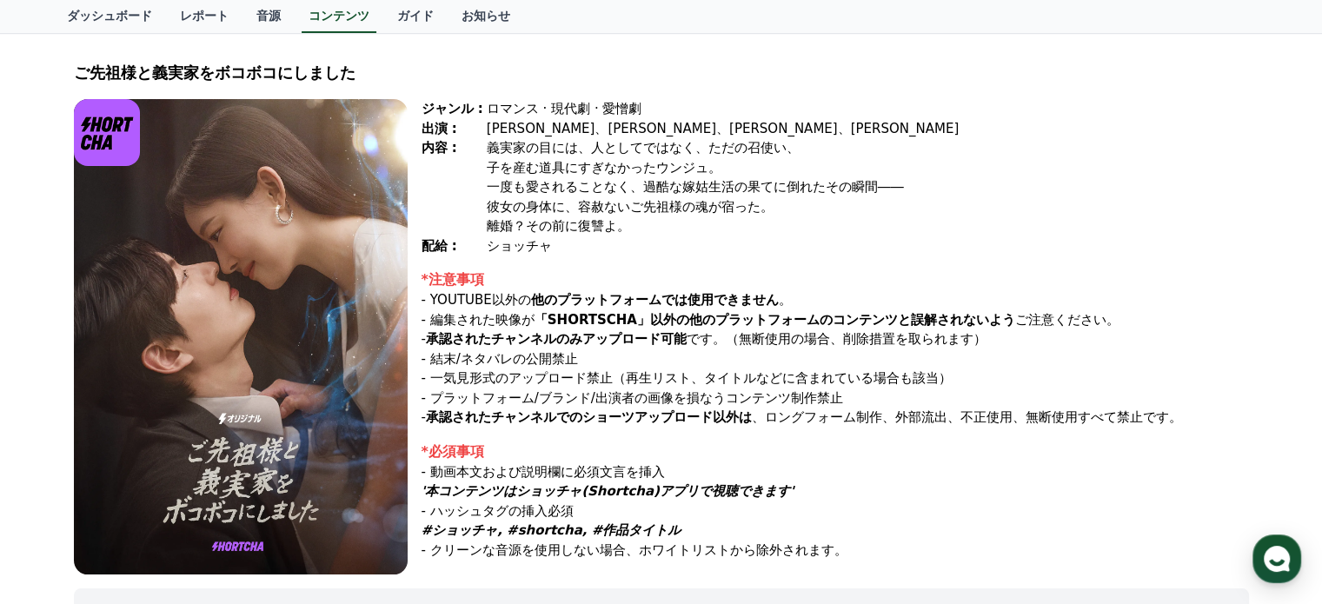
click at [637, 350] on div "*注意事項 - YOUTUBE以外の 他のプラットフォームでは使用できません 。 - 編集された映像が 「SHORTSCHA」以外の他のプラットフォームのコン…" at bounding box center [836, 349] width 828 height 158
click at [616, 343] on strong "承認されたチャンネルのみアップロード可能" at bounding box center [556, 339] width 261 height 16
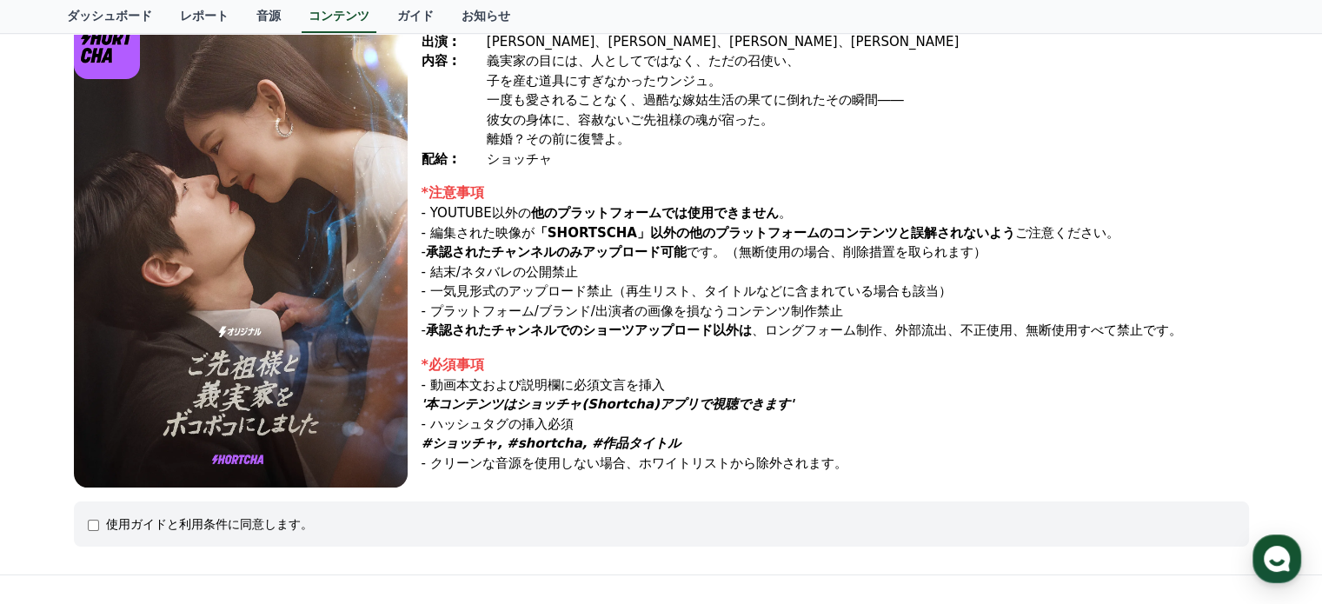
drag, startPoint x: 431, startPoint y: 360, endPoint x: 541, endPoint y: 375, distance: 110.5
click at [493, 371] on div "*必須事項" at bounding box center [836, 365] width 828 height 21
click at [589, 376] on p "- 動画本文および説明欄に必須文言を挿入" at bounding box center [836, 386] width 828 height 20
drag, startPoint x: 689, startPoint y: 323, endPoint x: 776, endPoint y: 416, distance: 127.9
click at [821, 378] on div "ジャンル : ロマンス · 現代劇 · 愛憎劇 出演 : [PERSON_NAME]、[PERSON_NAME]、[PERSON_NAME]、[PERSON_…" at bounding box center [836, 250] width 828 height 476
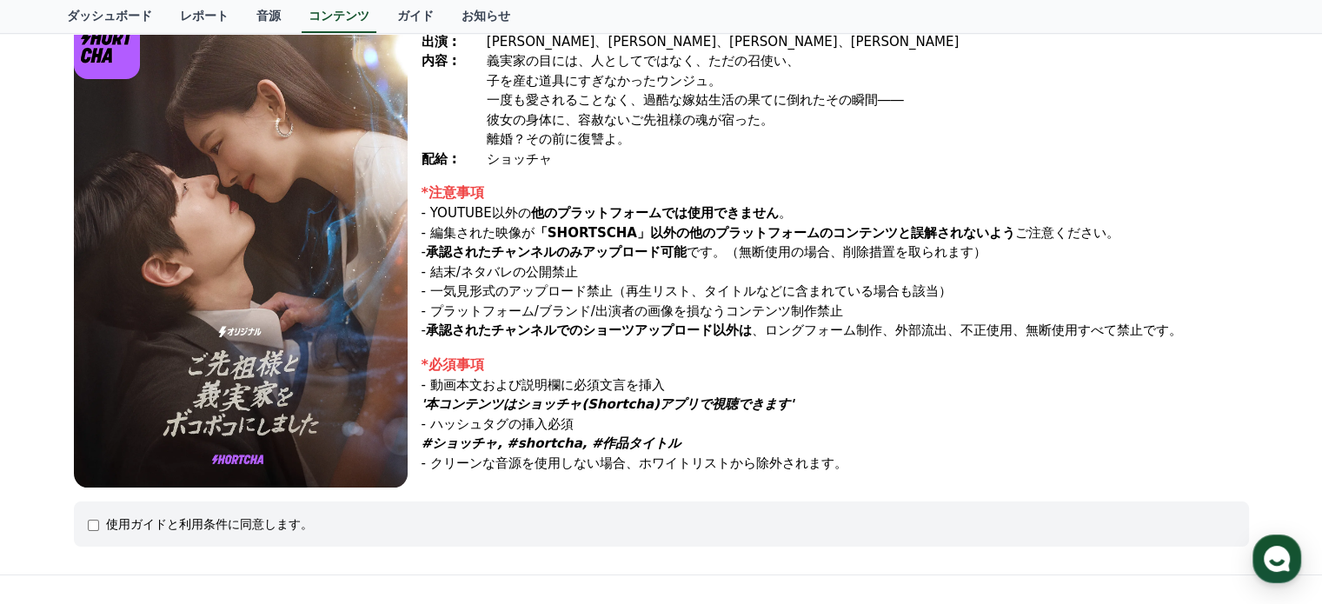
click at [775, 420] on p "- ハッシュタグの挿入必須" at bounding box center [836, 425] width 828 height 20
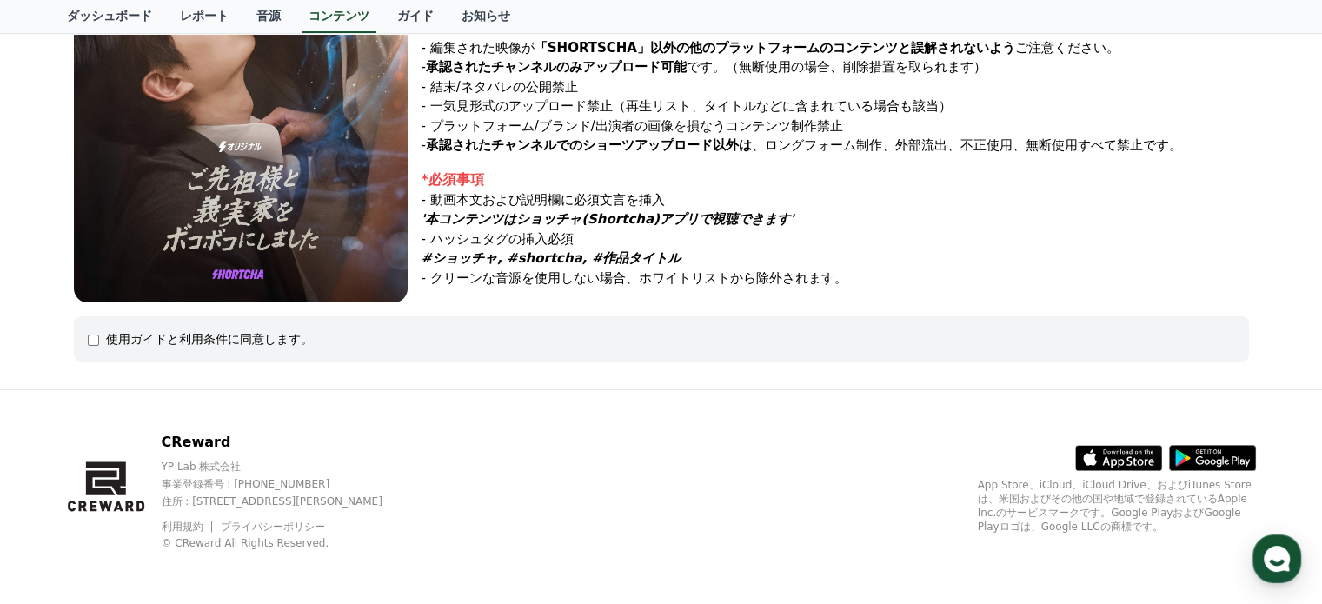
click at [136, 335] on div "使用ガイドと利用条件に同意します。" at bounding box center [209, 338] width 207 height 17
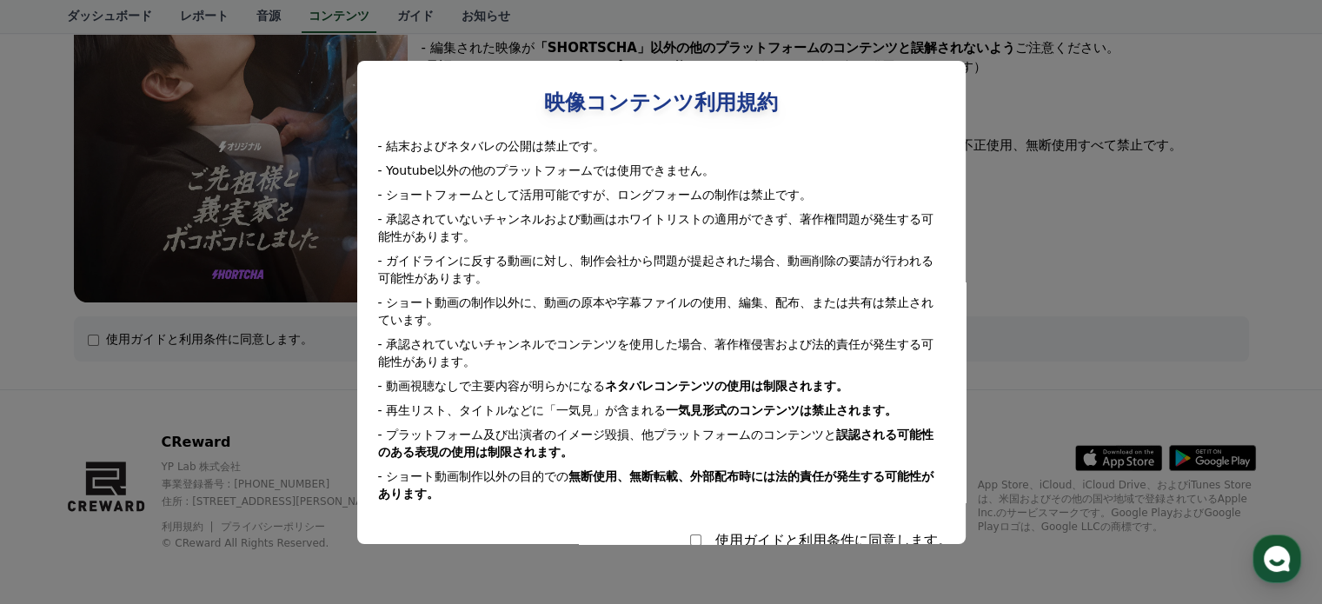
select select
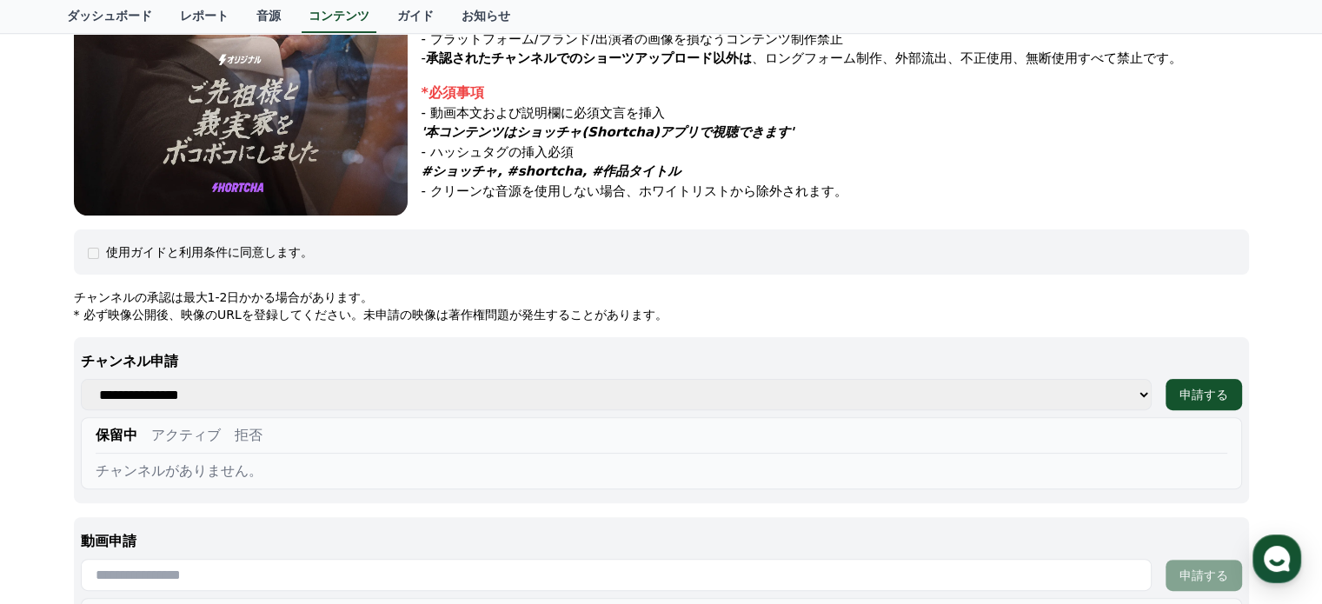
scroll to position [533, 0]
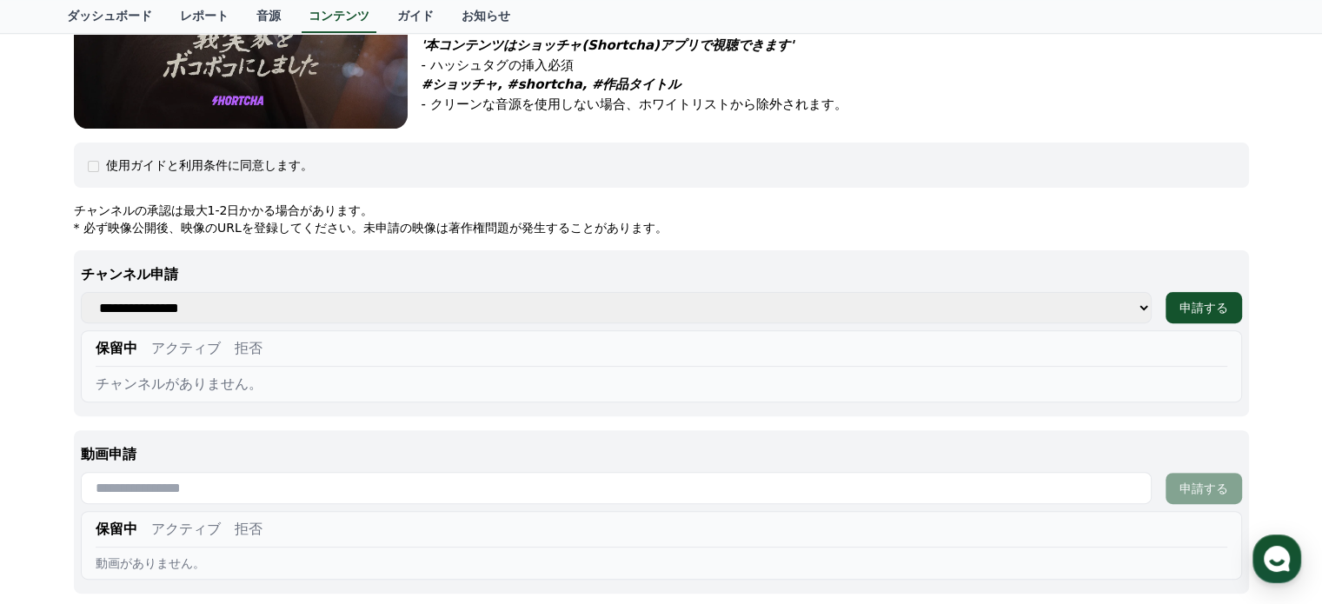
click at [1134, 308] on select "**********" at bounding box center [616, 307] width 1071 height 31
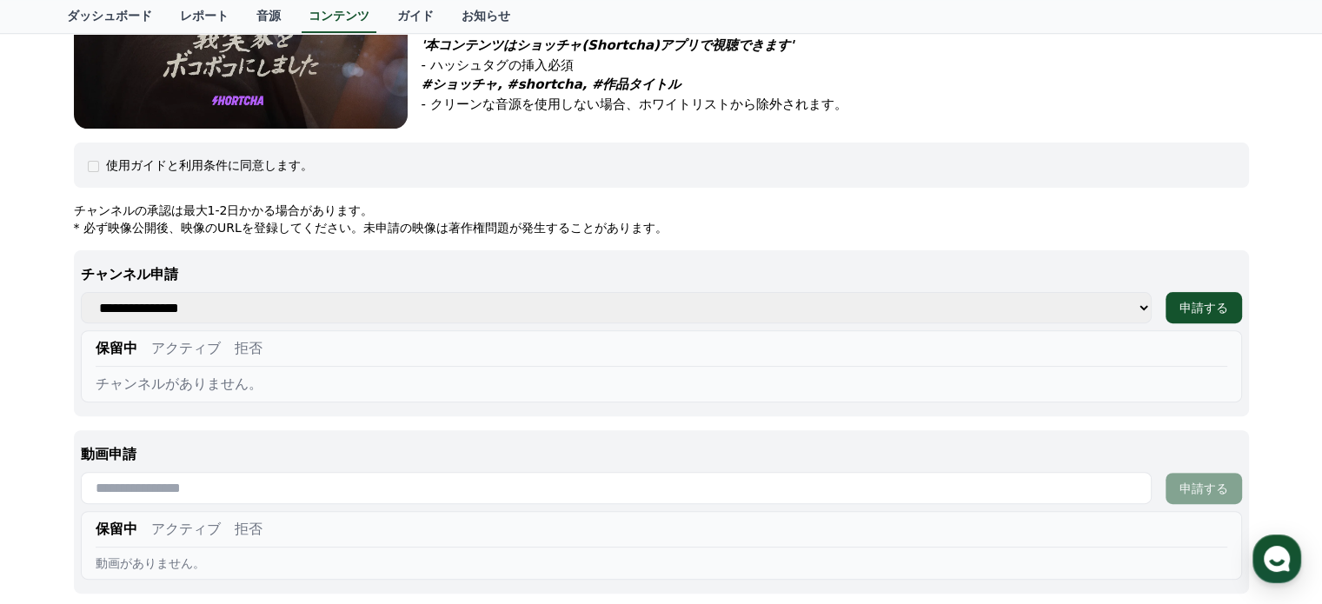
click at [1134, 308] on select "**********" at bounding box center [616, 307] width 1071 height 31
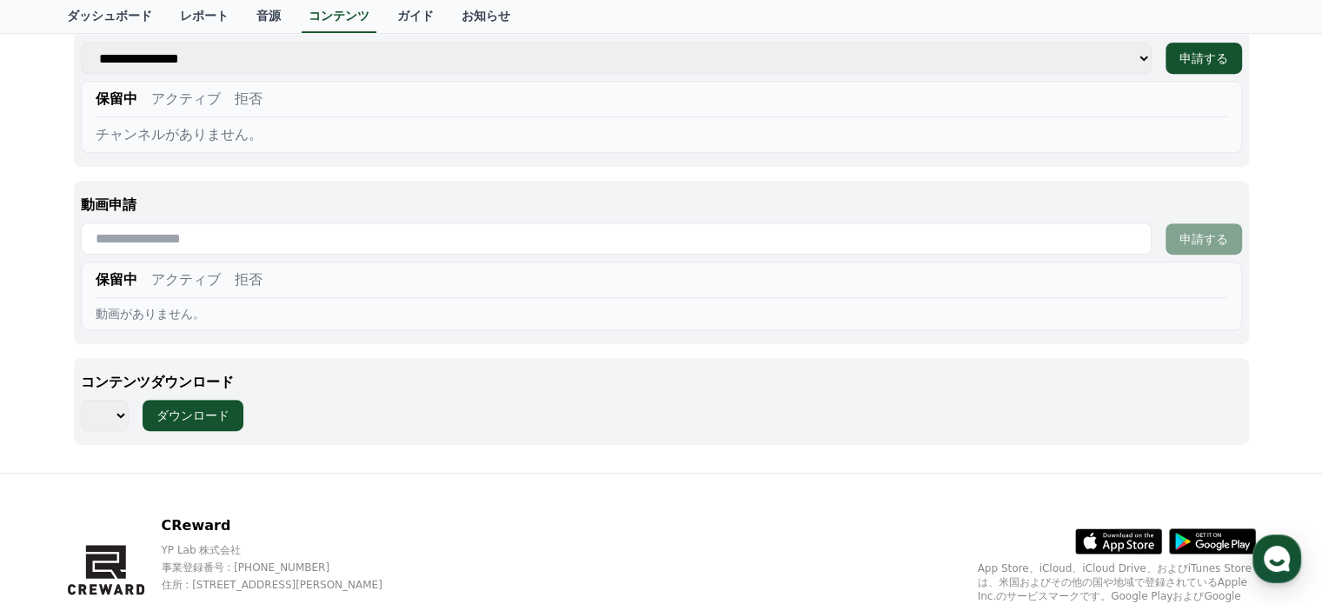
scroll to position [609, 0]
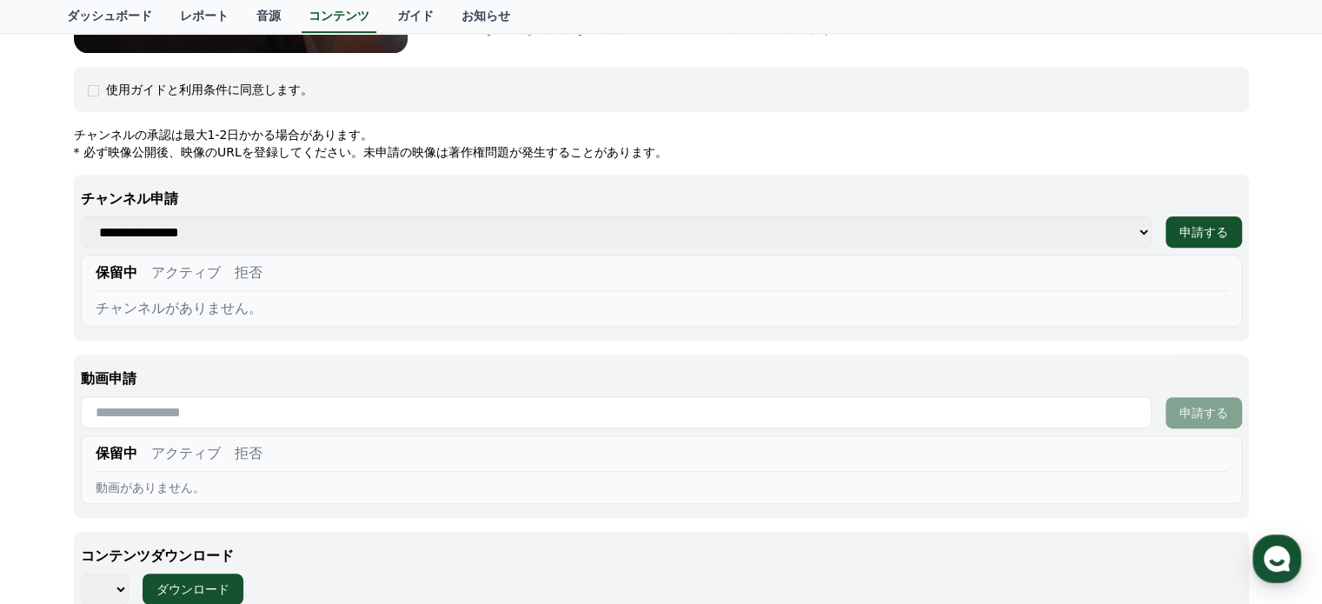
click at [1130, 222] on select "**********" at bounding box center [616, 231] width 1071 height 31
click at [1130, 225] on select "**********" at bounding box center [616, 231] width 1071 height 31
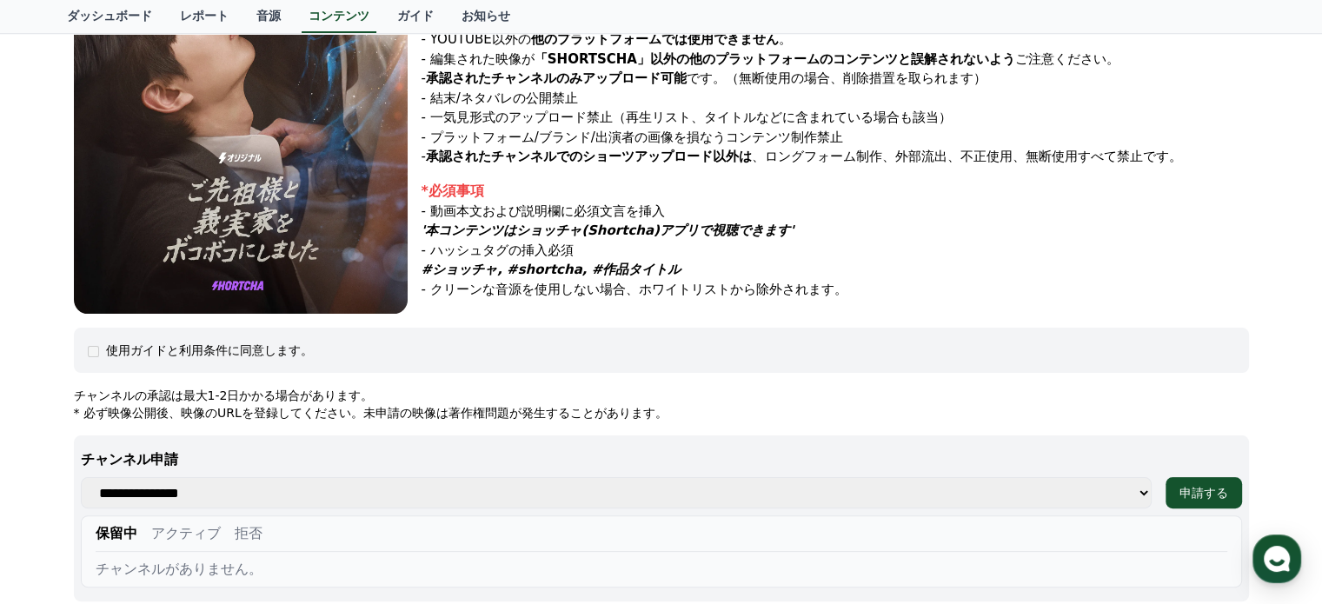
scroll to position [0, 0]
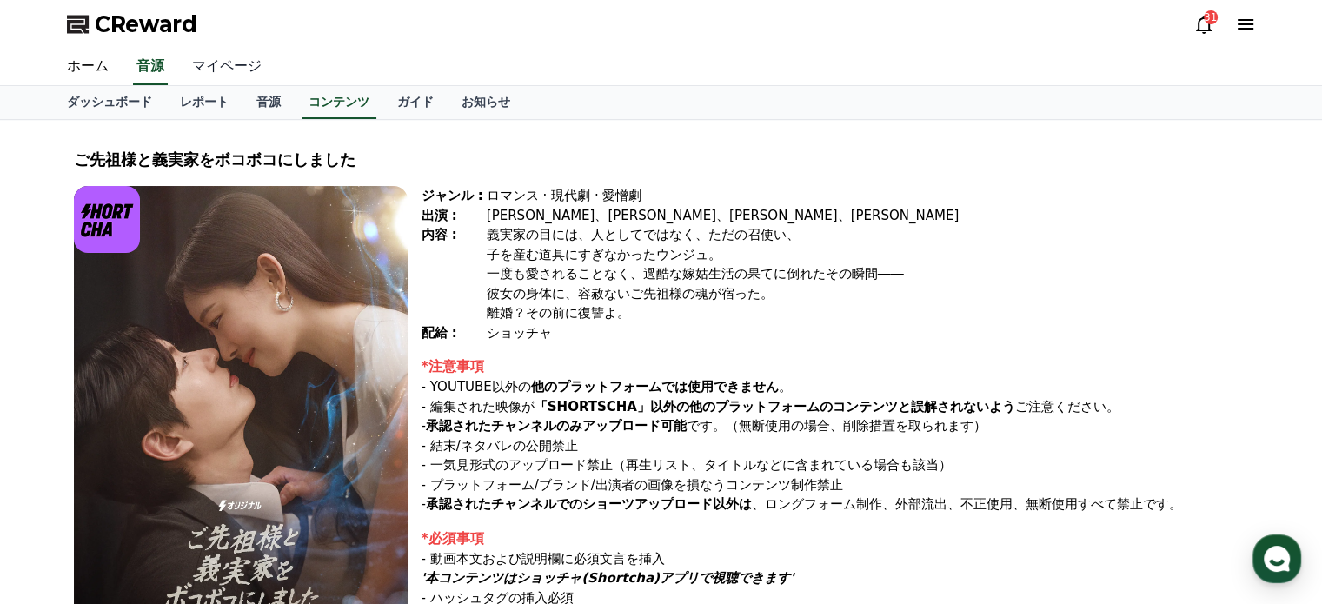
click at [184, 61] on link "マイページ" at bounding box center [226, 67] width 97 height 37
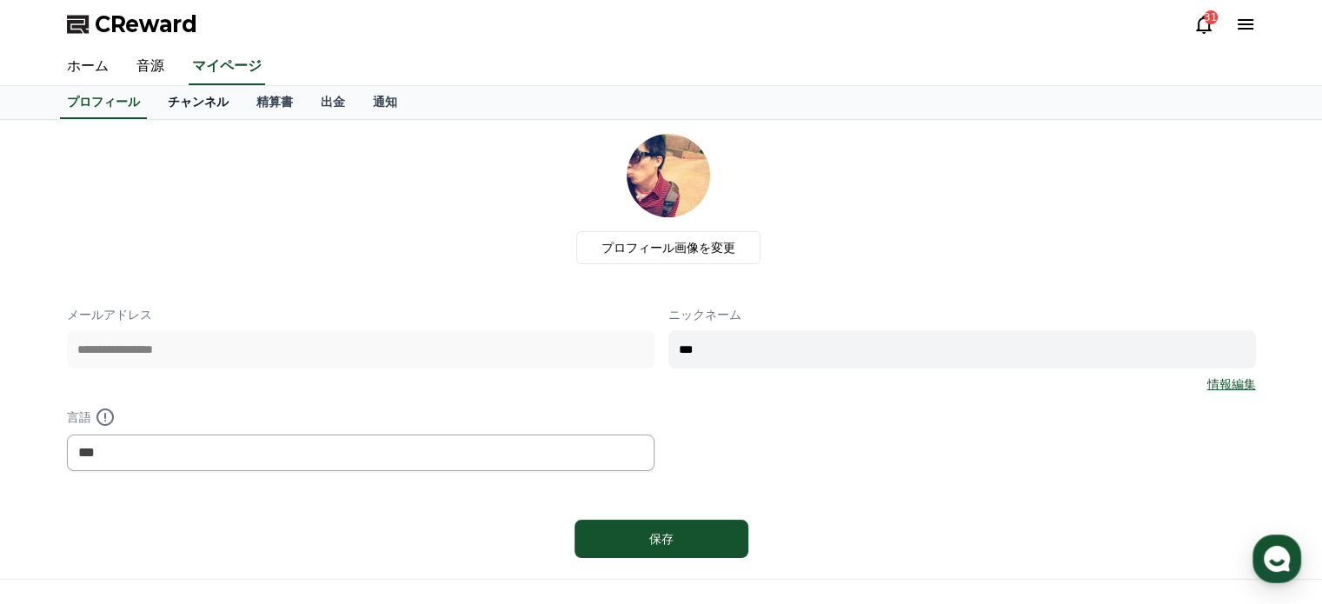
click at [183, 100] on link "チャンネル" at bounding box center [198, 102] width 89 height 33
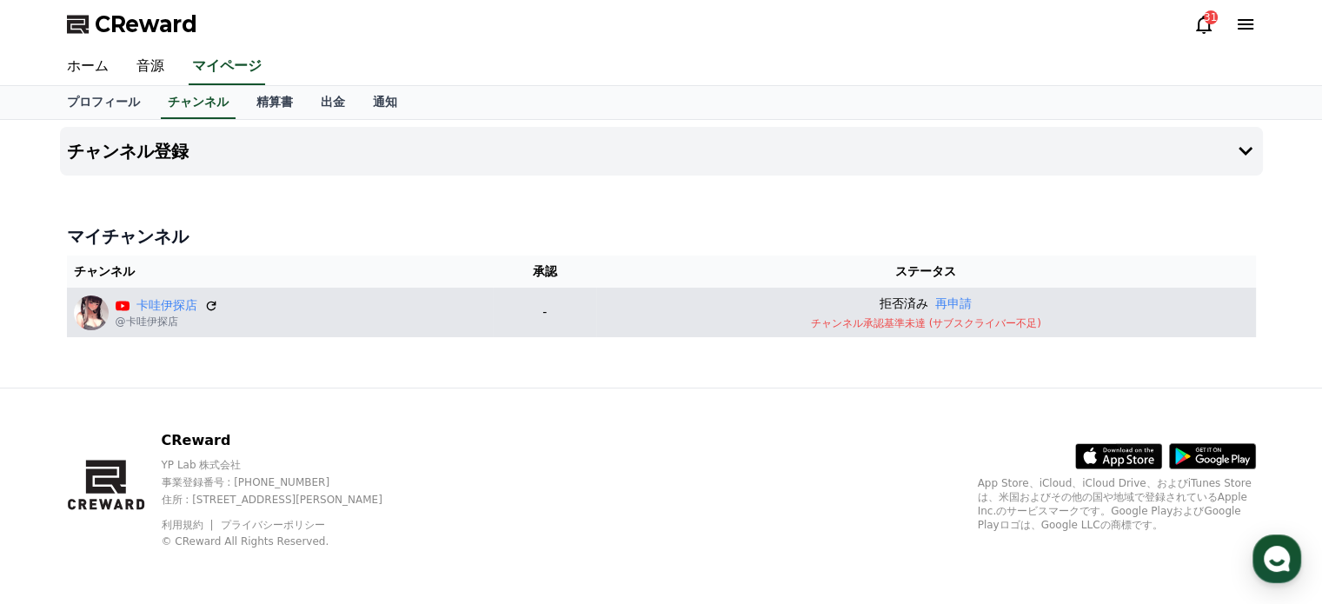
drag, startPoint x: 901, startPoint y: 303, endPoint x: 1066, endPoint y: 320, distance: 166.1
click at [1057, 319] on td "拒否済み 再申請 チャンネル承認基準未達 (サブスクライバー不足)" at bounding box center [925, 313] width 659 height 50
click at [1095, 326] on p "チャンネル承認基準未達 (サブスクライバー不足)" at bounding box center [925, 323] width 645 height 14
drag, startPoint x: 1102, startPoint y: 322, endPoint x: 862, endPoint y: 302, distance: 240.8
click at [862, 302] on td "拒否済み 再申請 チャンネル承認基準未達 (サブスクライバー不足)" at bounding box center [925, 313] width 659 height 50
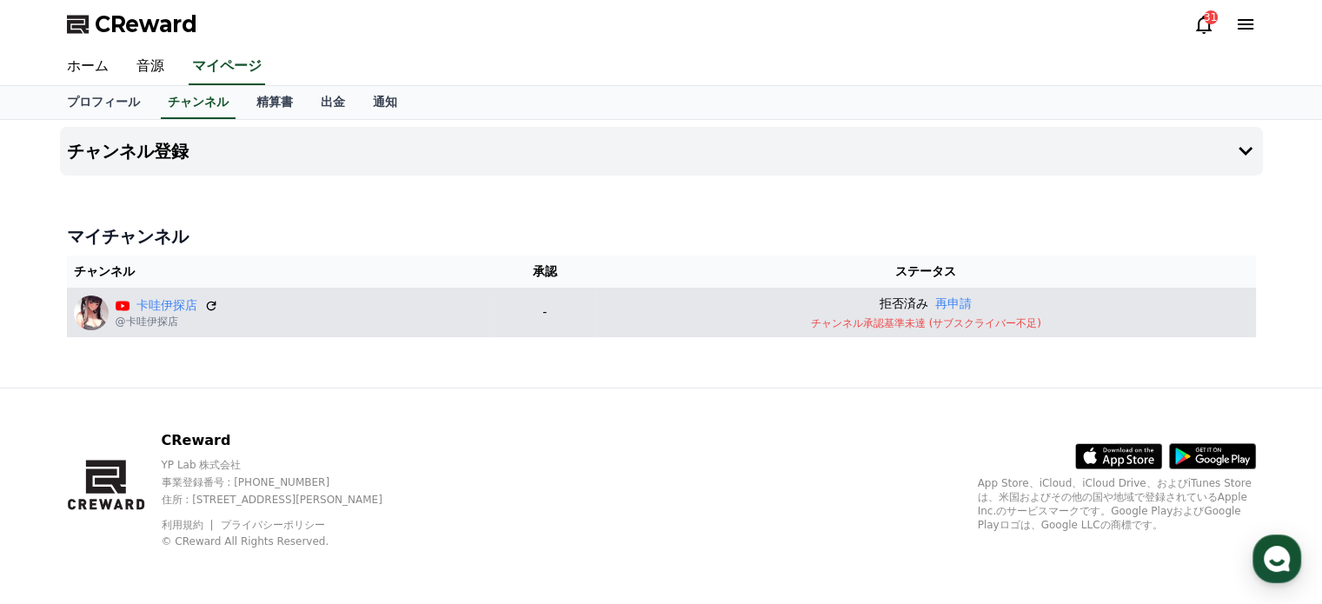
click at [1081, 321] on p "チャンネル承認基準未達 (サブスクライバー不足)" at bounding box center [925, 323] width 645 height 14
drag, startPoint x: 1089, startPoint y: 326, endPoint x: 895, endPoint y: 307, distance: 194.8
click at [895, 307] on td "拒否済み 再申請 チャンネル承認基準未達 (サブスクライバー不足)" at bounding box center [925, 313] width 659 height 50
click at [1081, 323] on p "チャンネル承認基準未達 (サブスクライバー不足)" at bounding box center [925, 323] width 645 height 14
drag, startPoint x: 1094, startPoint y: 326, endPoint x: 891, endPoint y: 298, distance: 204.5
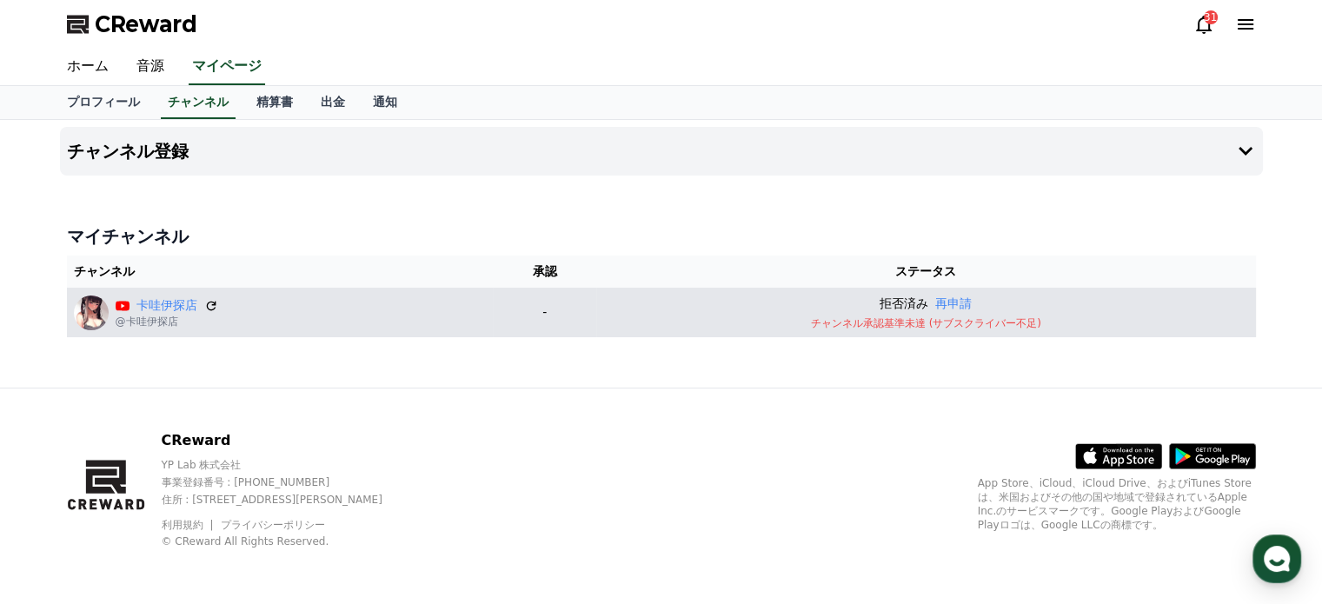
click at [891, 298] on td "拒否済み 再申請 チャンネル承認基準未達 (サブスクライバー不足)" at bounding box center [925, 313] width 659 height 50
click at [1081, 316] on p "チャンネル承認基準未達 (サブスクライバー不足)" at bounding box center [925, 323] width 645 height 14
click at [1044, 326] on p "チャンネル承認基準未達 (サブスクライバー不足)" at bounding box center [925, 323] width 645 height 14
drag, startPoint x: 1043, startPoint y: 320, endPoint x: 960, endPoint y: 320, distance: 83.5
click at [960, 320] on p "チャンネル承認基準未達 (サブスクライバー不足)" at bounding box center [925, 323] width 645 height 14
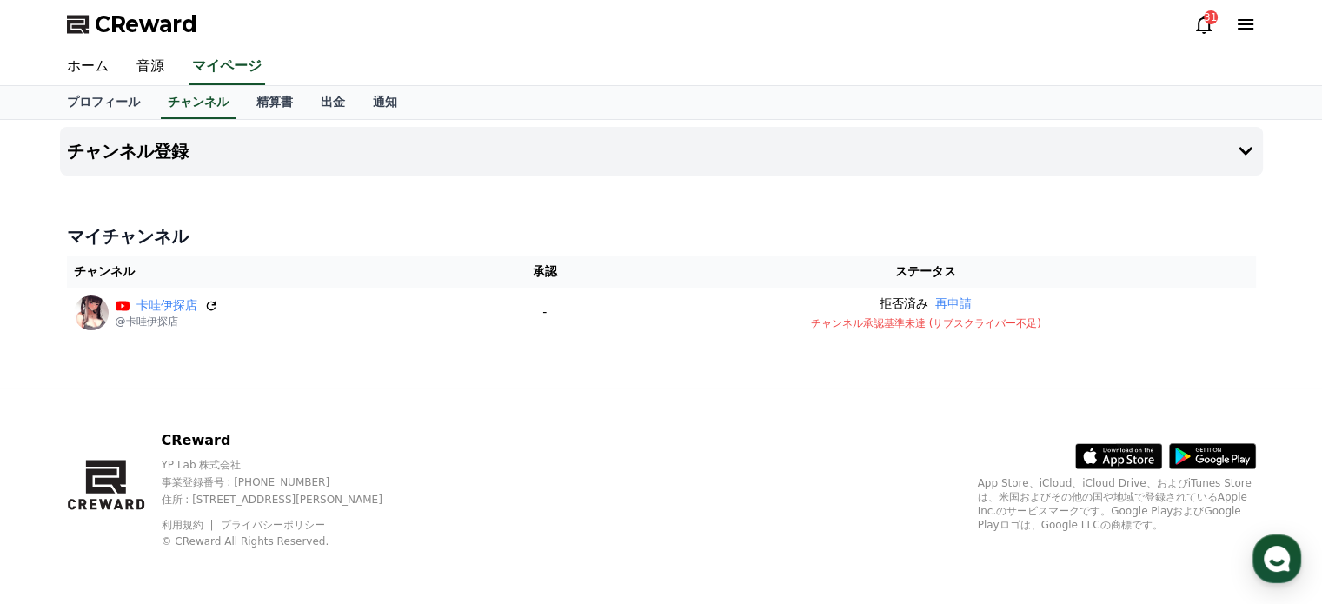
click at [754, 194] on div "チャンネル登録 マイチャンネル チャンネル 承認 ステータス 卡哇伊探店 @卡哇伊探店 - 拒否済み 再申請 チャンネル承認基準未達 (サブスクライバー不足)" at bounding box center [661, 254] width 1217 height 268
drag, startPoint x: 492, startPoint y: 510, endPoint x: 226, endPoint y: 423, distance: 280.1
click at [226, 423] on div "CReward YP Lab 株式会社 事業登録番号 : [PHONE_NUMBER] 住所 : [STREET_ADDRESS][PERSON_NAME] …" at bounding box center [661, 497] width 1217 height 216
click at [452, 422] on div "CReward YP Lab 株式会社 事業登録番号 : [PHONE_NUMBER] 住所 : [STREET_ADDRESS][PERSON_NAME] …" at bounding box center [661, 497] width 1217 height 216
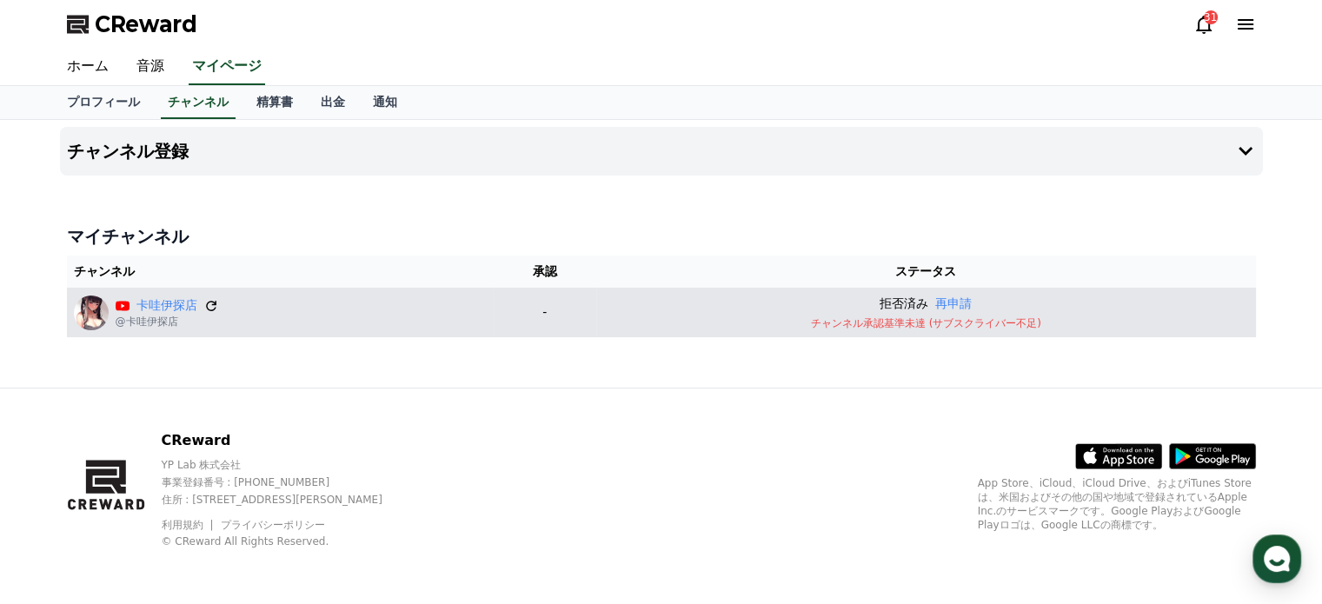
click at [210, 304] on icon at bounding box center [211, 306] width 16 height 16
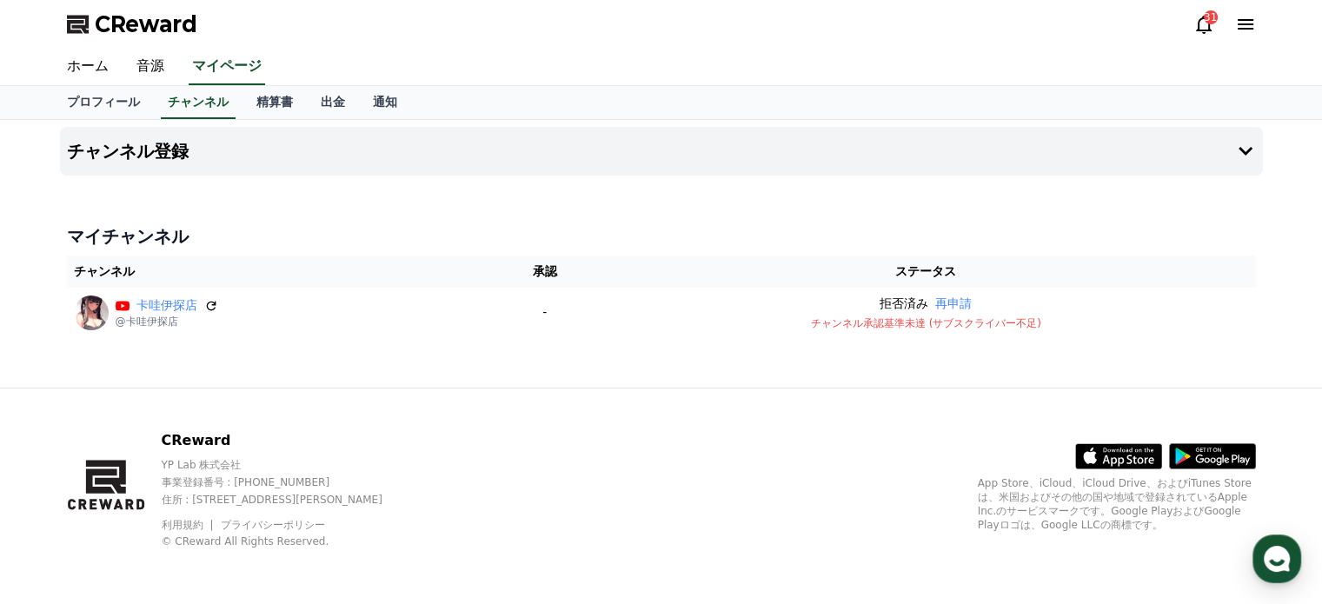
click at [501, 47] on div "CReward 31" at bounding box center [661, 24] width 1217 height 49
click at [90, 100] on link "プロフィール" at bounding box center [103, 102] width 101 height 33
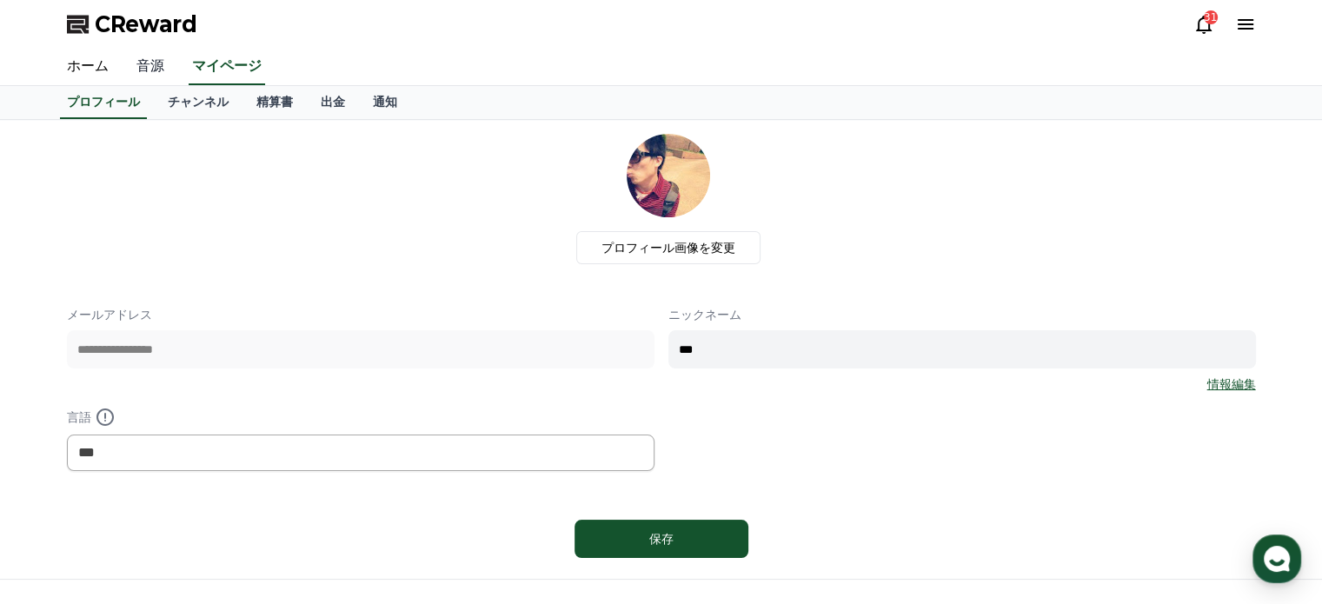
click at [139, 70] on link "音源" at bounding box center [151, 67] width 56 height 37
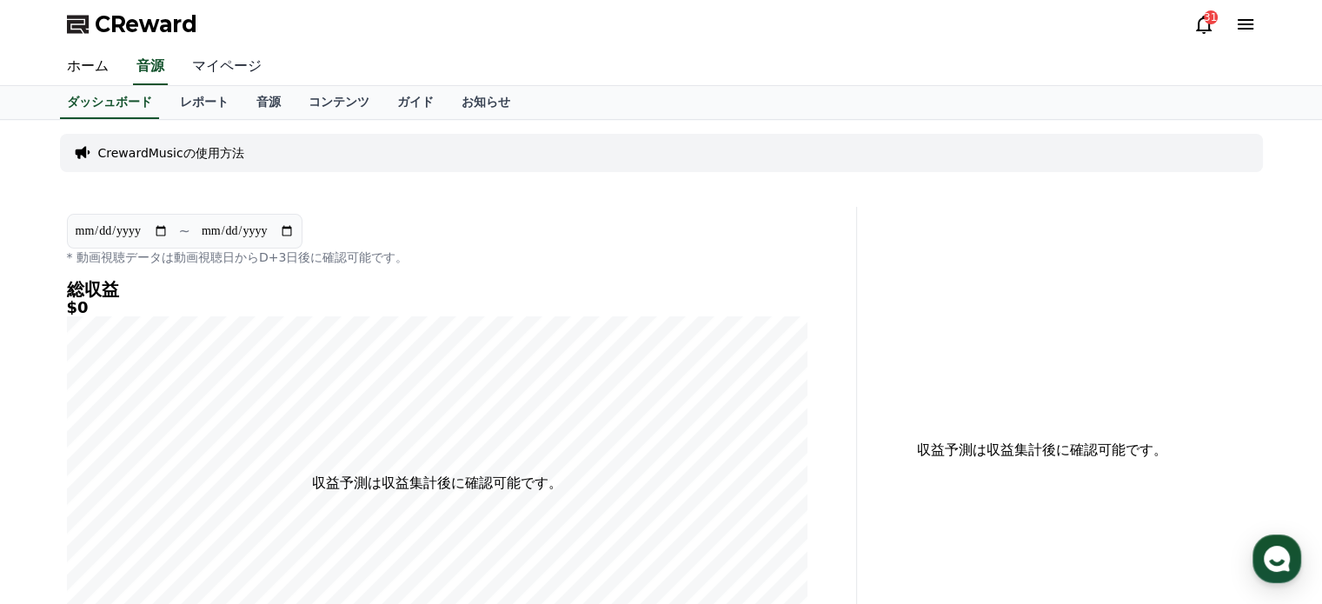
click at [211, 67] on link "マイページ" at bounding box center [226, 67] width 97 height 37
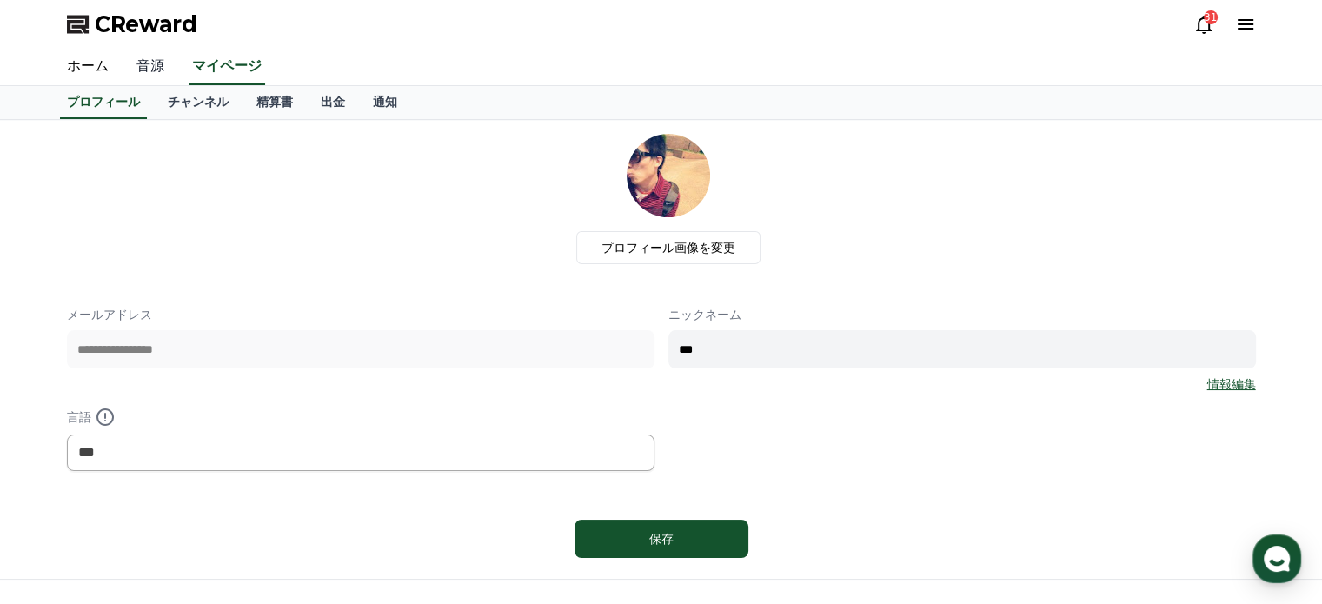
click at [135, 64] on link "音源" at bounding box center [151, 67] width 56 height 37
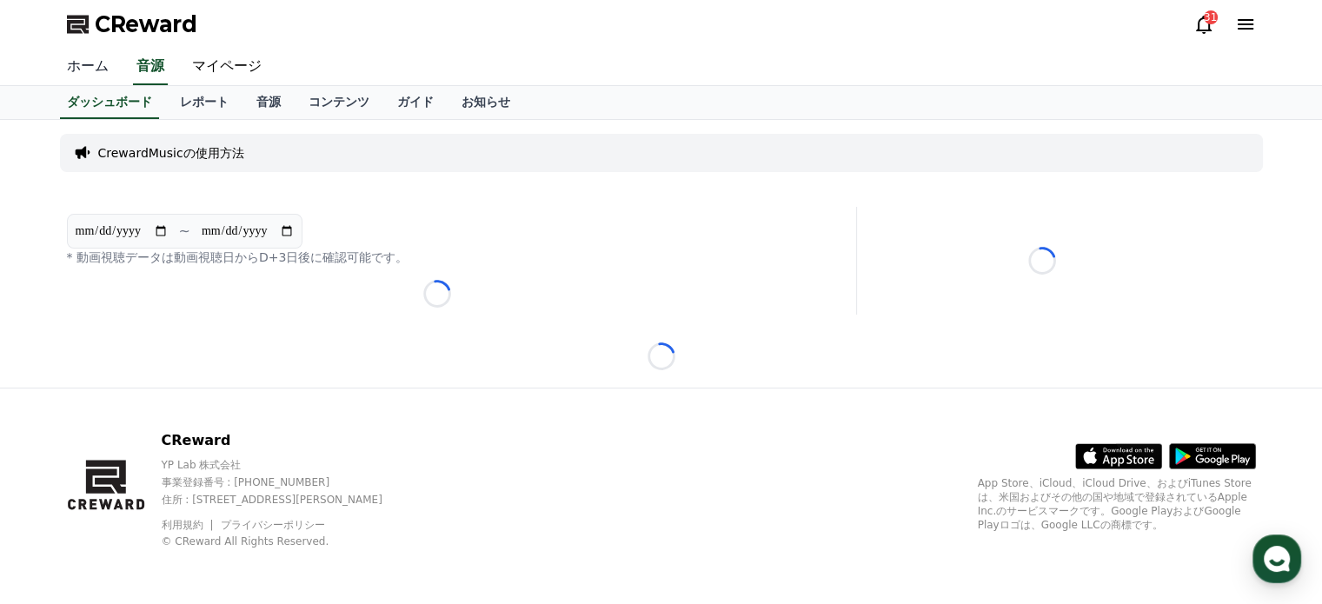
click at [89, 66] on link "ホーム" at bounding box center [88, 67] width 70 height 37
